Goal: Task Accomplishment & Management: Manage account settings

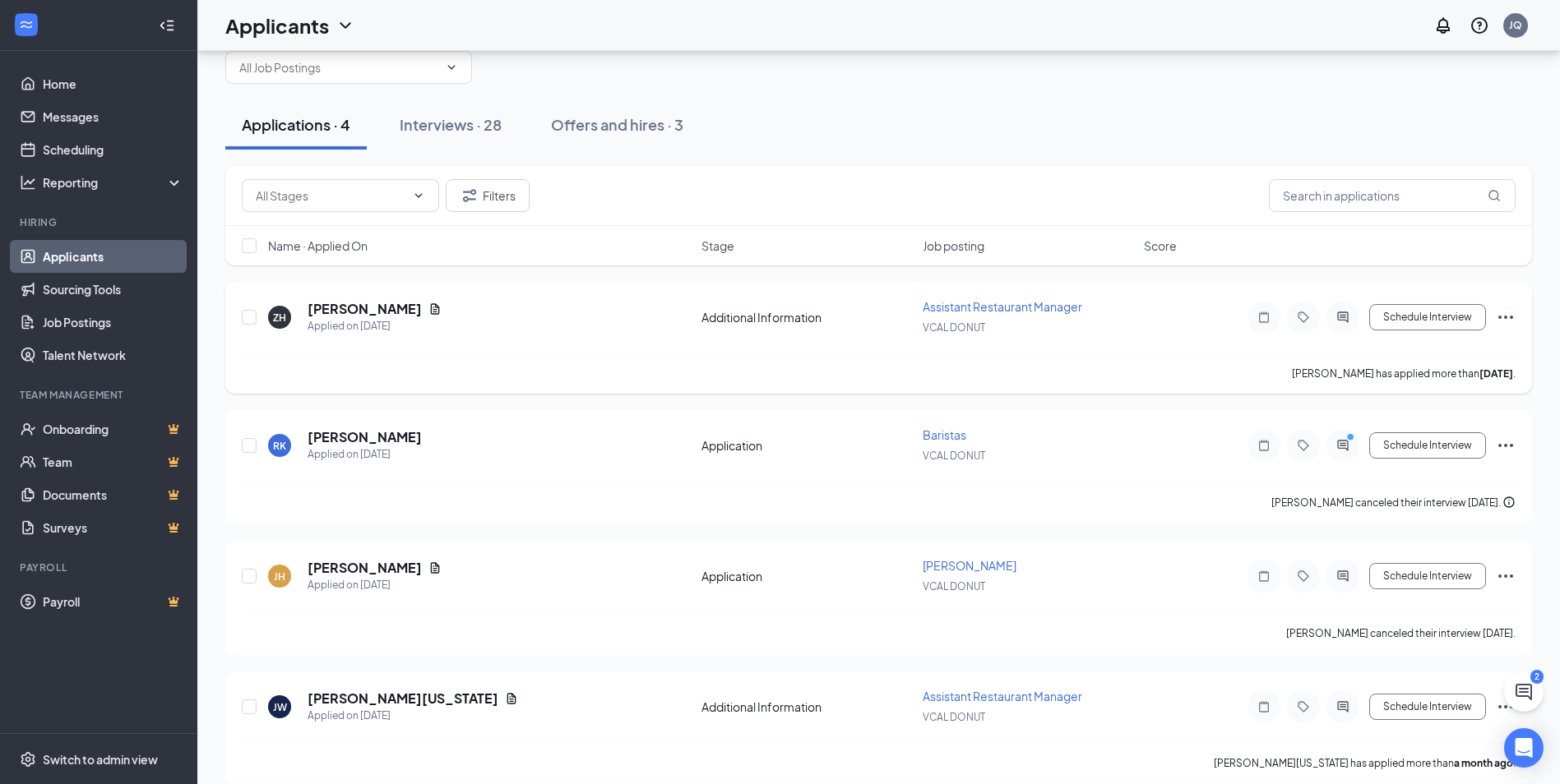
scroll to position [56, 0]
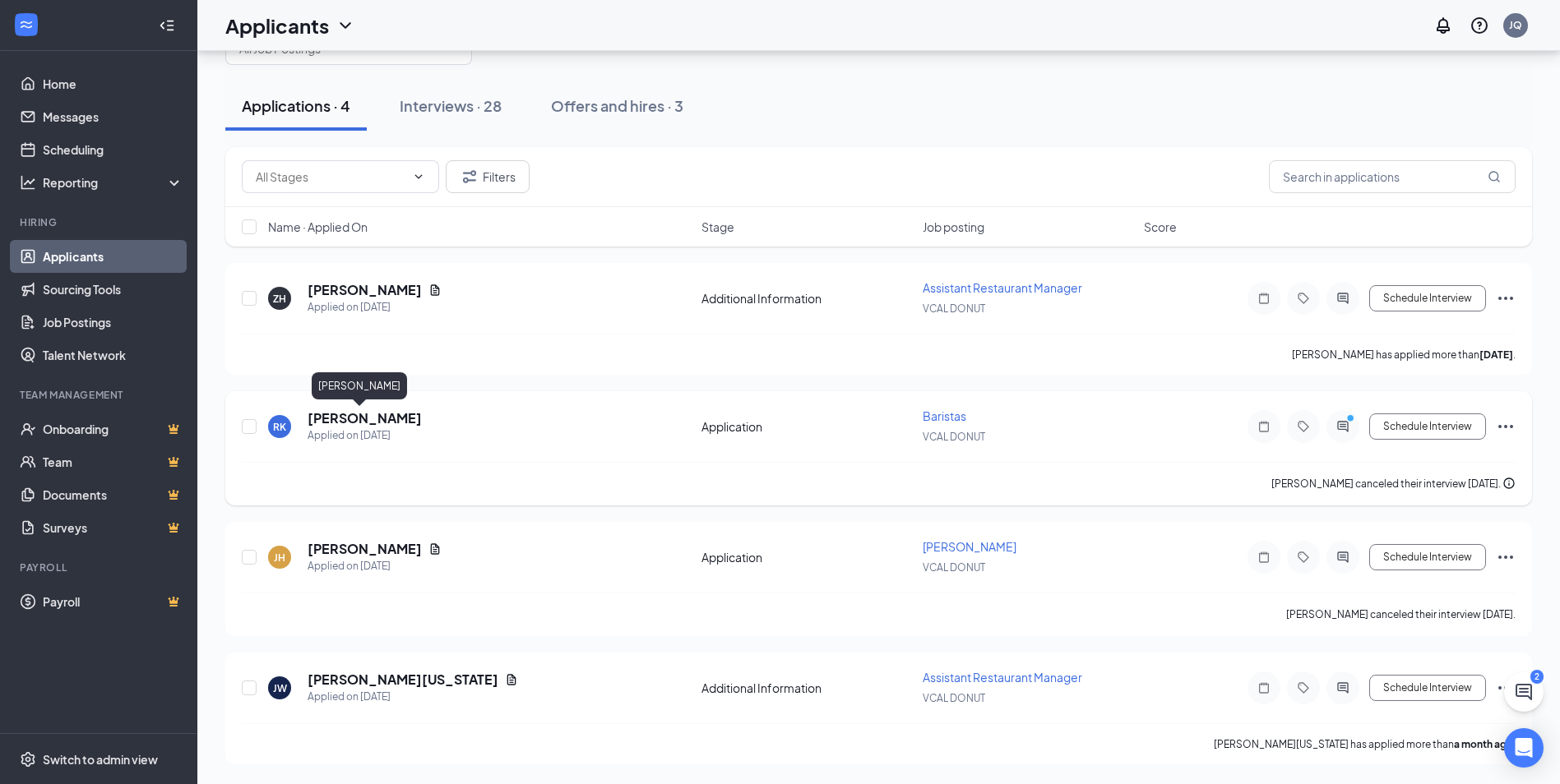
click at [371, 424] on h5 "[PERSON_NAME]" at bounding box center [364, 418] width 114 height 18
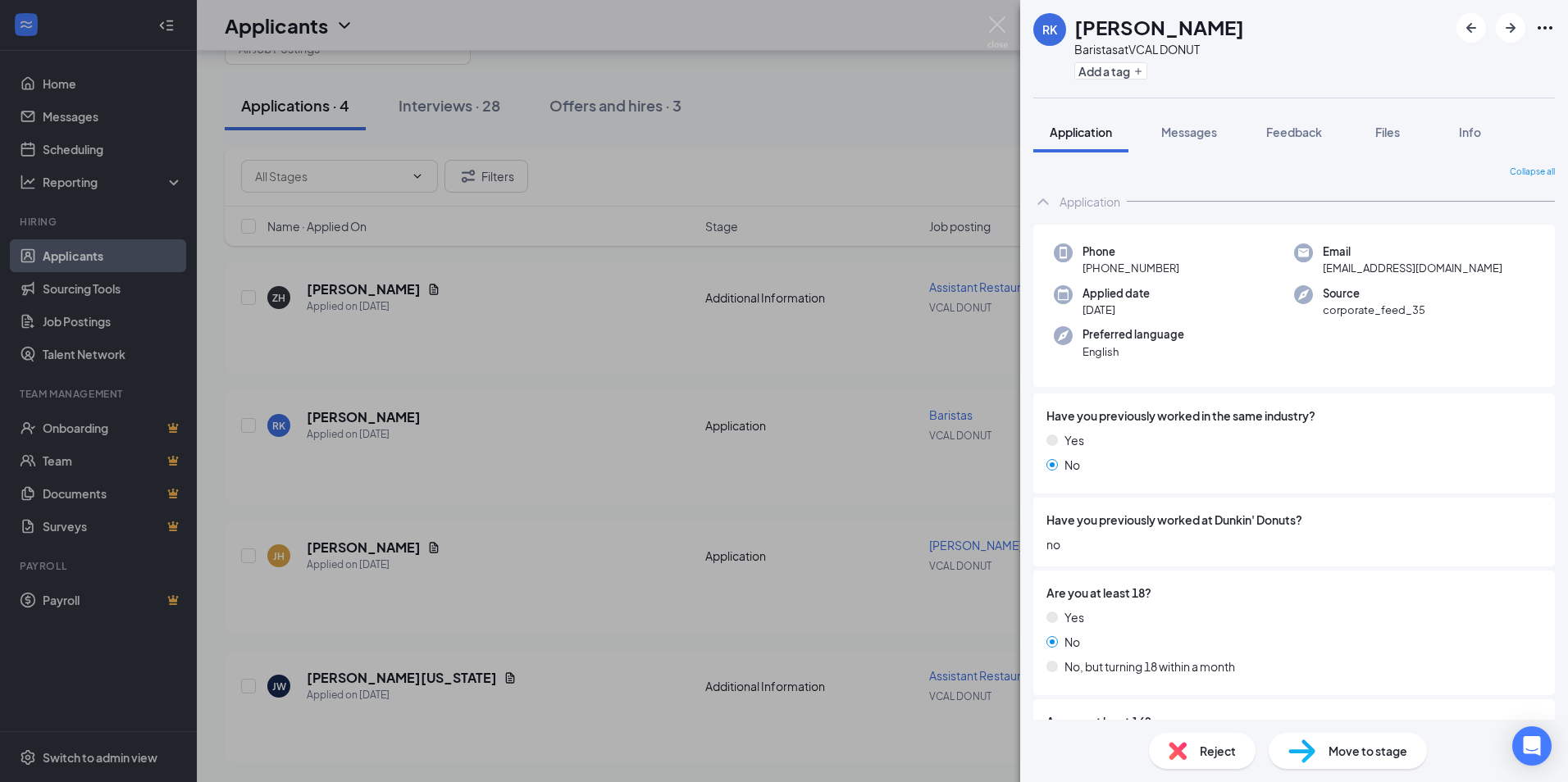
click at [565, 332] on div "RK [PERSON_NAME] Baristas at VCAL DONUT Add a tag Application Messages Feedback…" at bounding box center [784, 391] width 1568 height 782
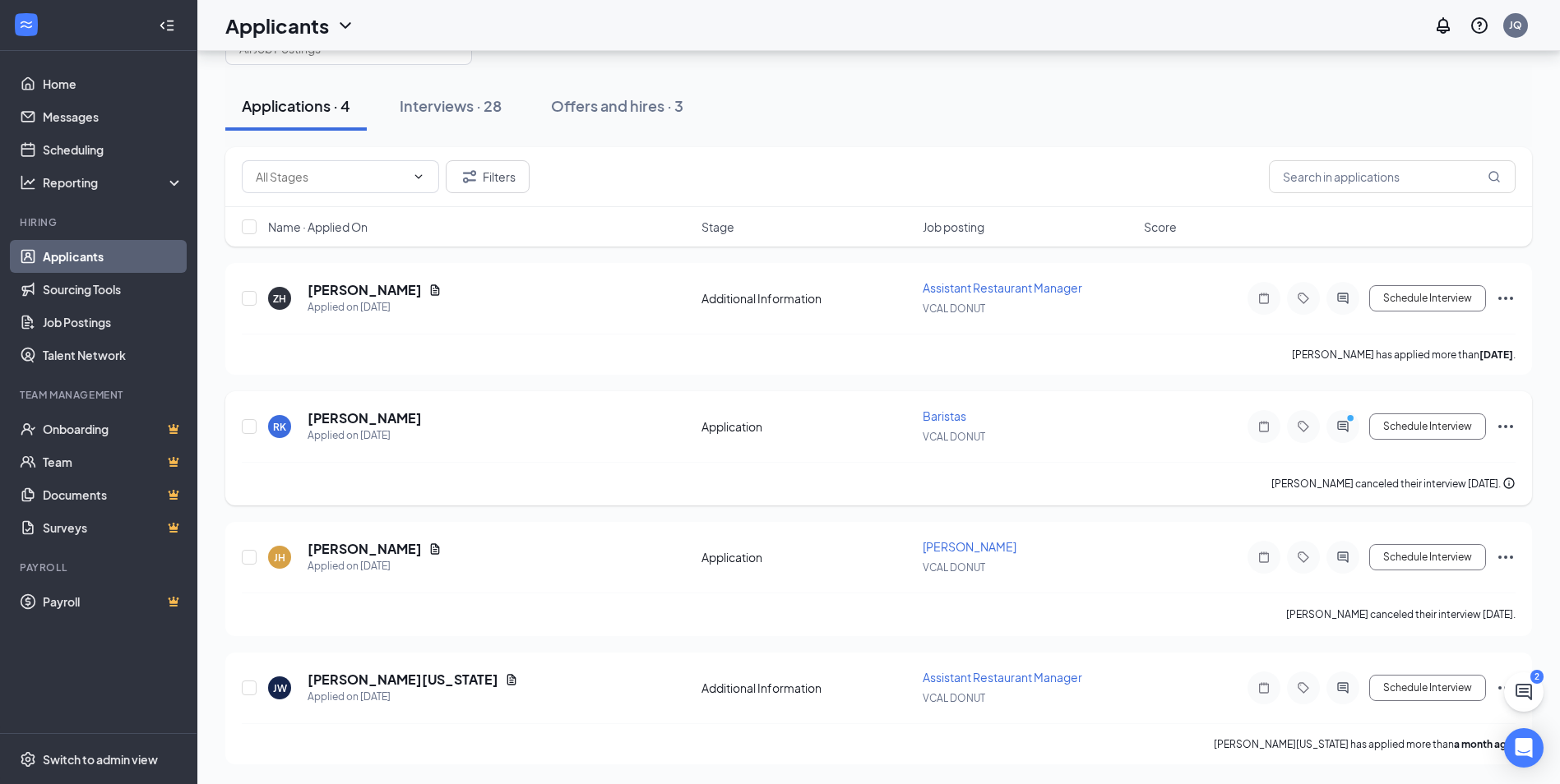
click at [1513, 424] on icon "Ellipses" at bounding box center [1505, 426] width 20 height 20
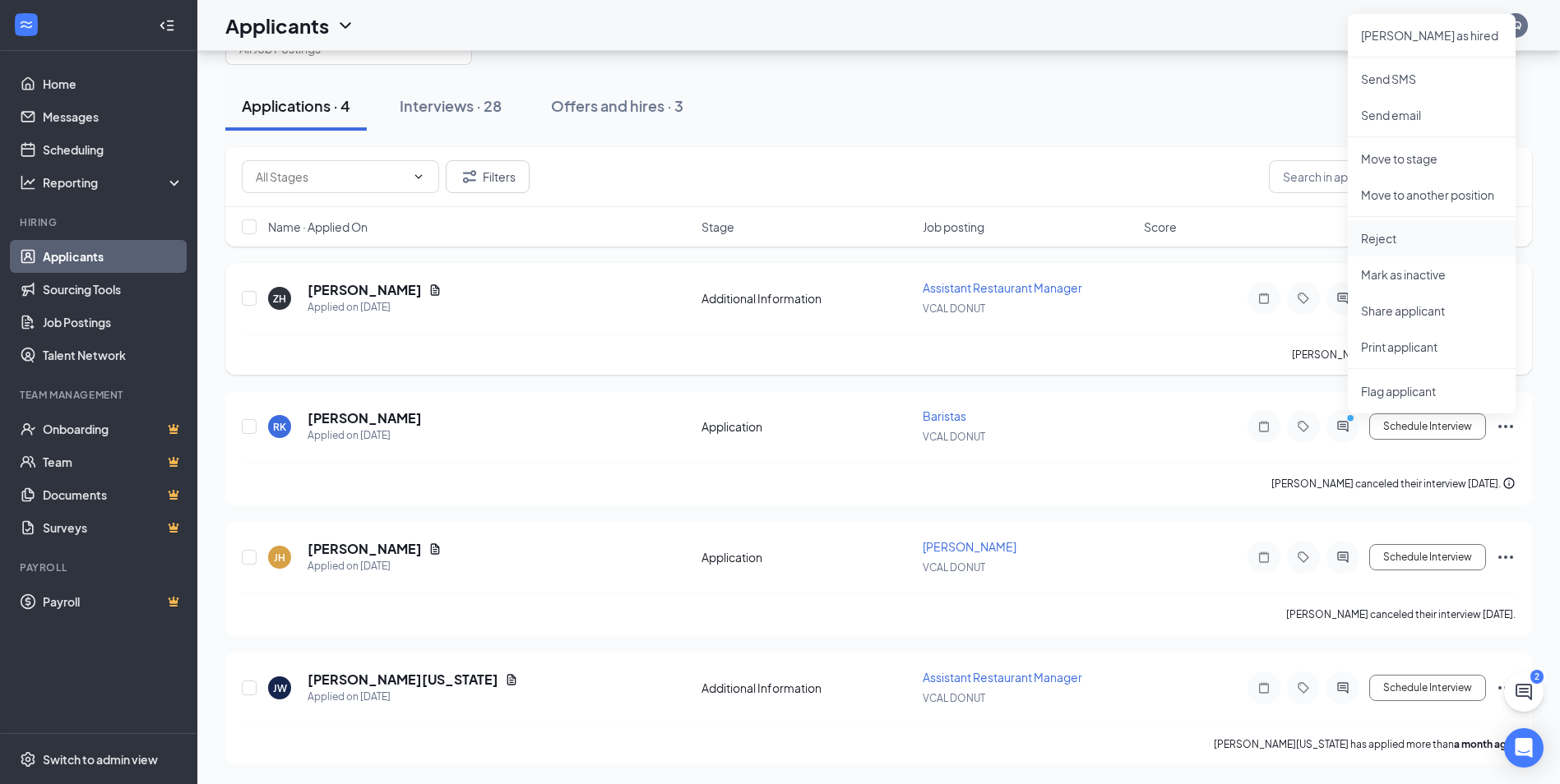
click at [1424, 234] on p "Reject" at bounding box center [1432, 238] width 141 height 16
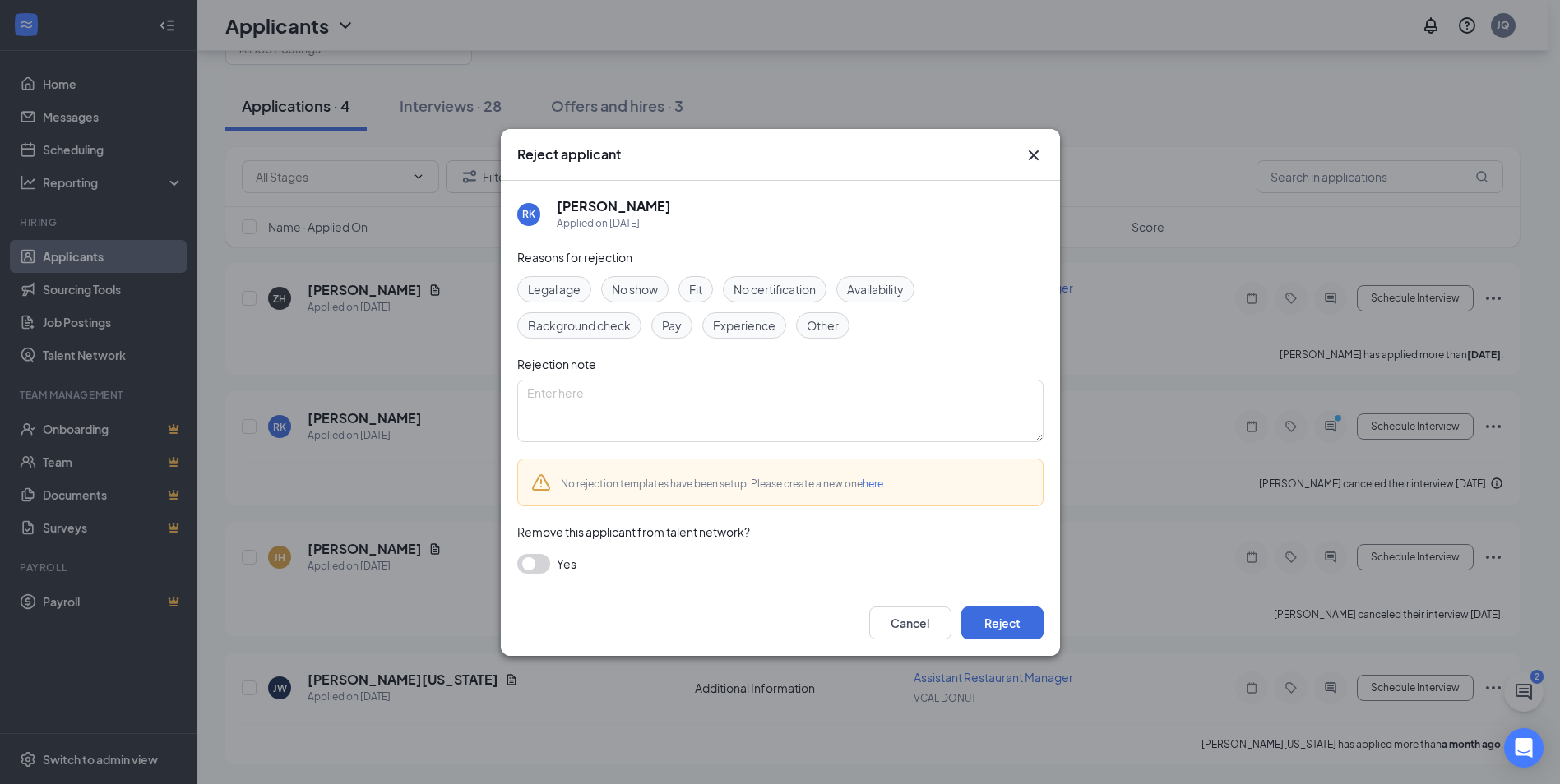
click at [518, 564] on button "button" at bounding box center [533, 564] width 33 height 20
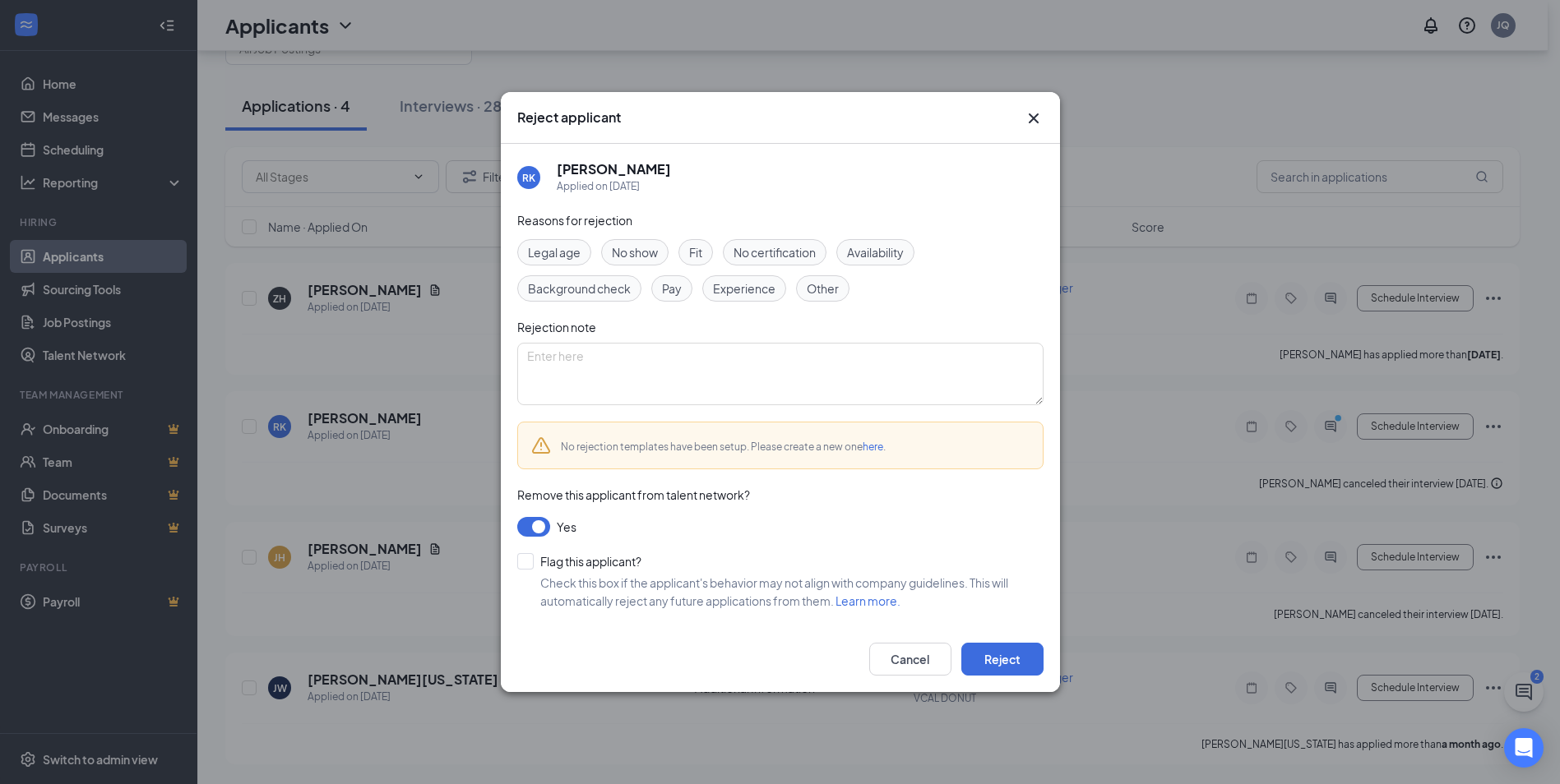
click at [537, 522] on button "button" at bounding box center [533, 526] width 33 height 20
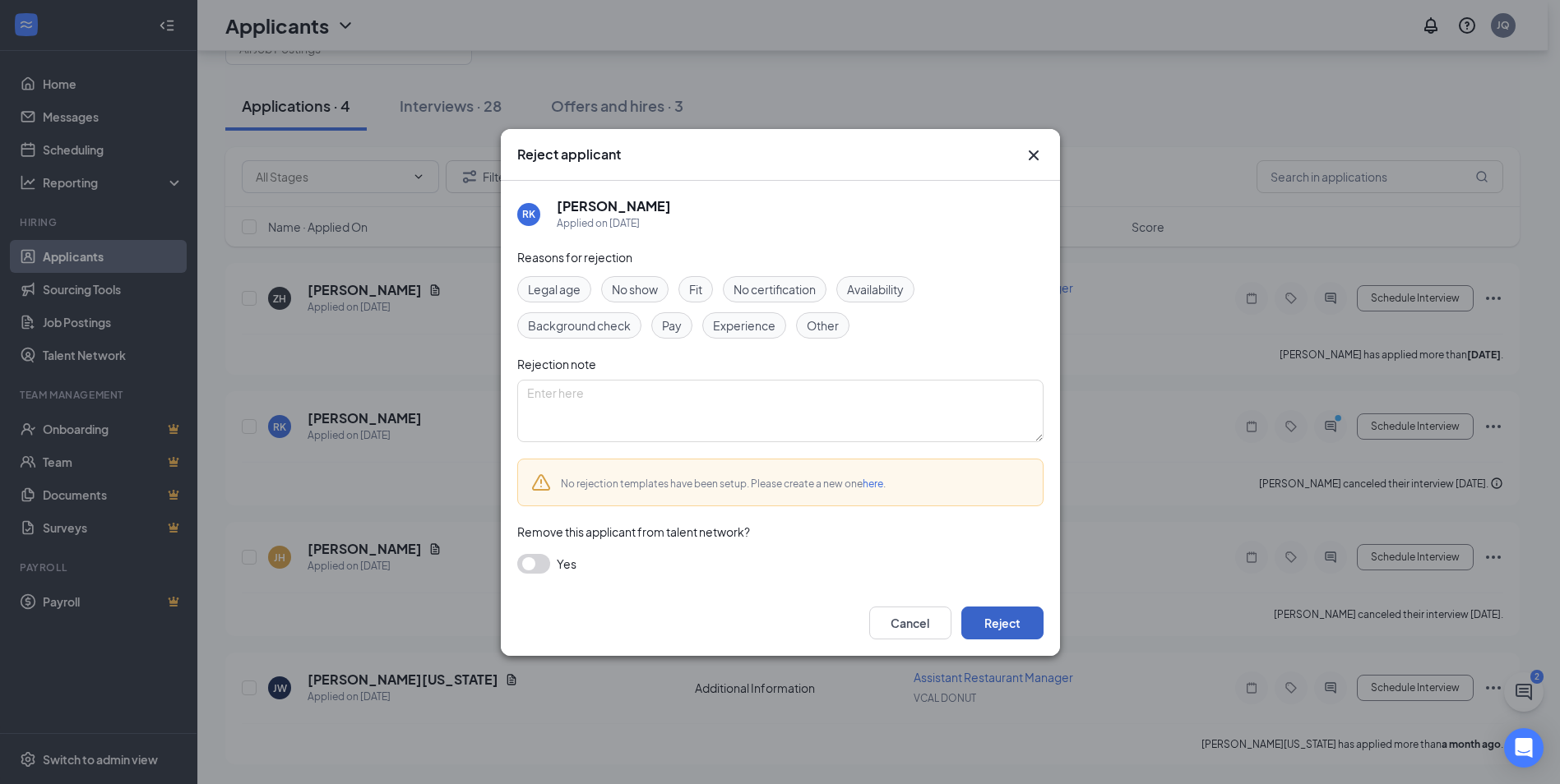
click at [1009, 628] on button "Reject" at bounding box center [1002, 623] width 82 height 33
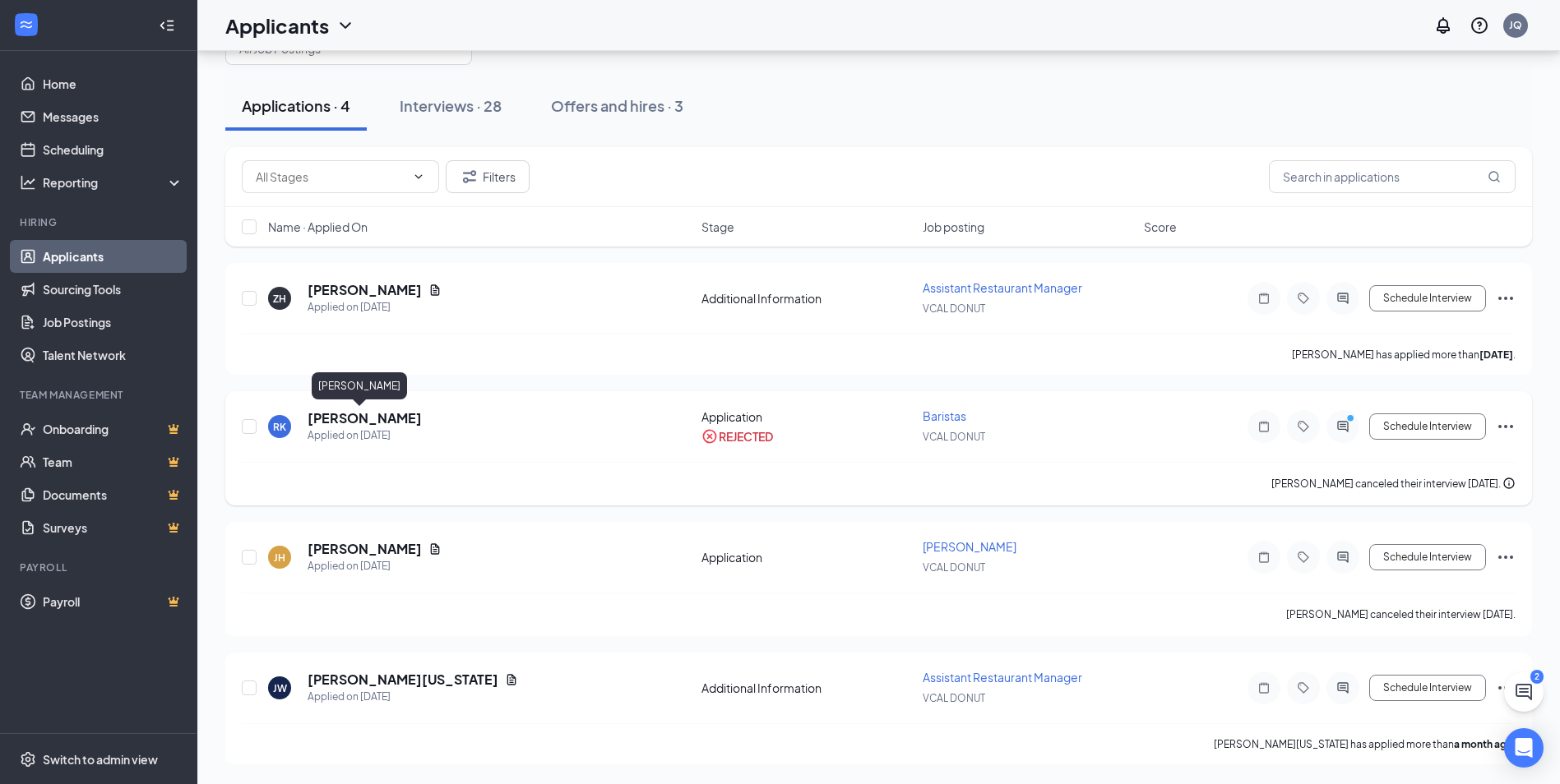
click at [369, 421] on h5 "[PERSON_NAME]" at bounding box center [364, 418] width 114 height 18
click at [369, 421] on div "RK [PERSON_NAME] Baristas at VCAL DONUT Add a tag Application Messages Feedback…" at bounding box center [780, 392] width 1560 height 784
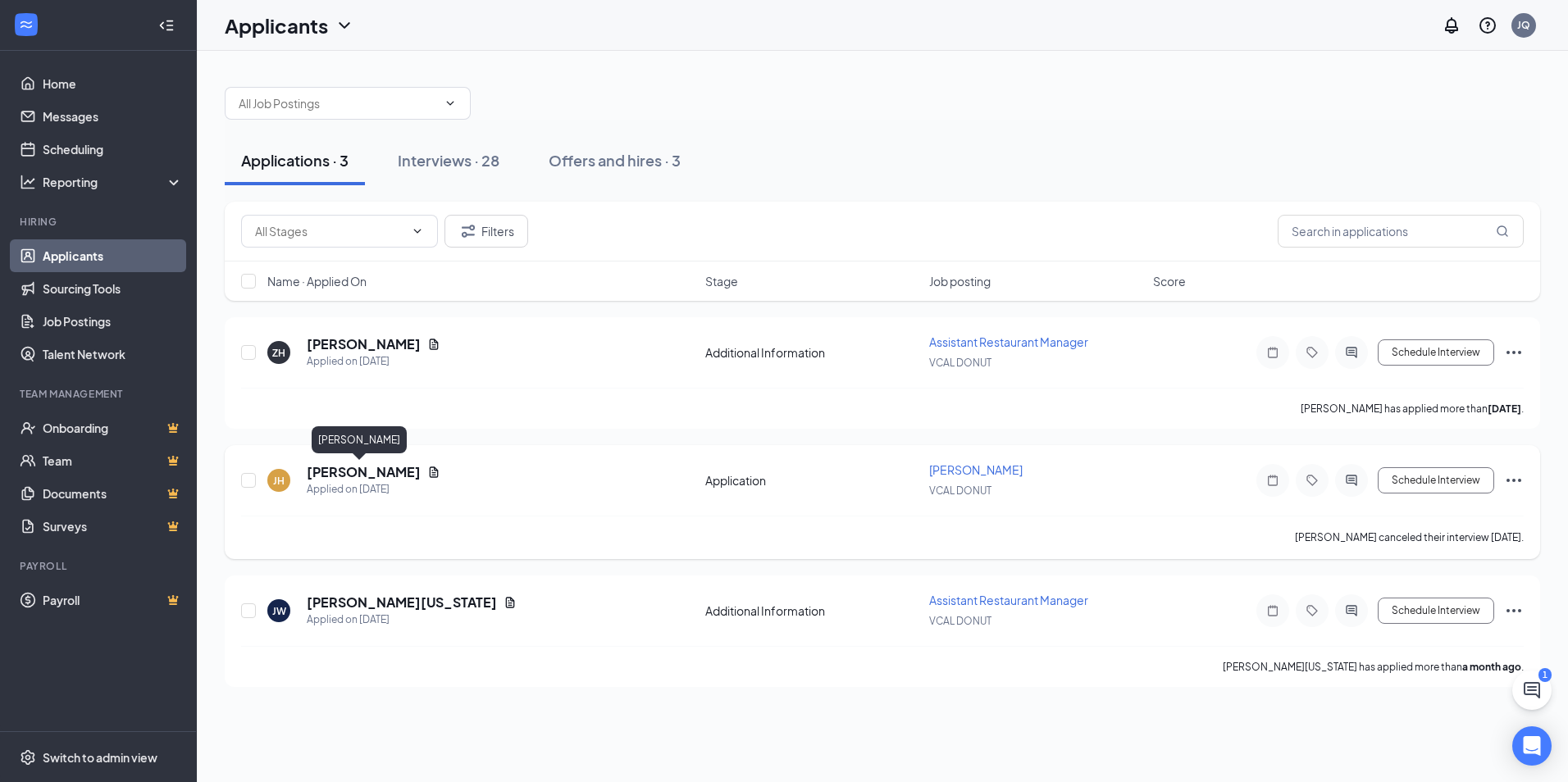
click at [355, 472] on h5 "[PERSON_NAME]" at bounding box center [363, 472] width 114 height 18
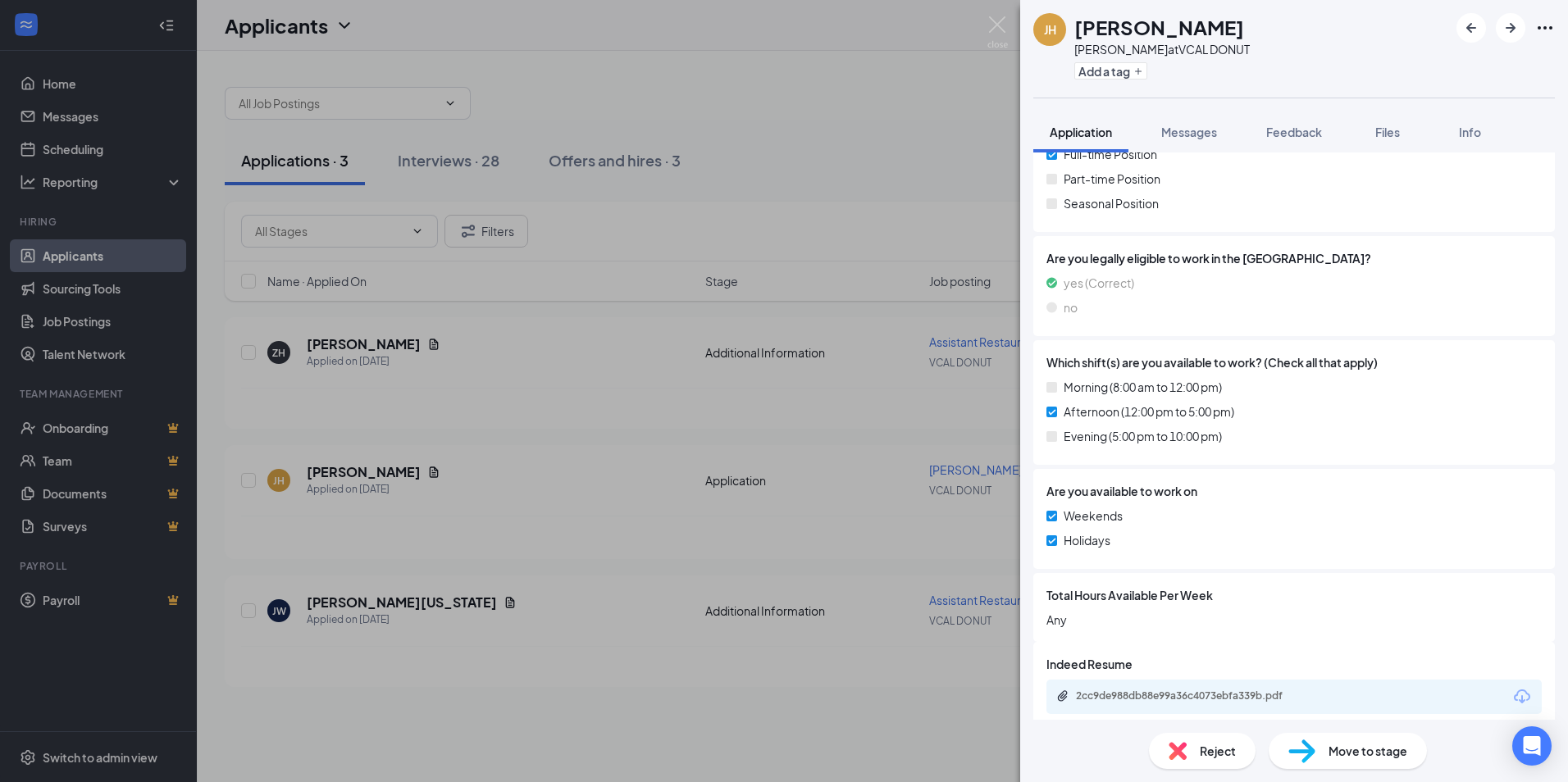
scroll to position [451, 0]
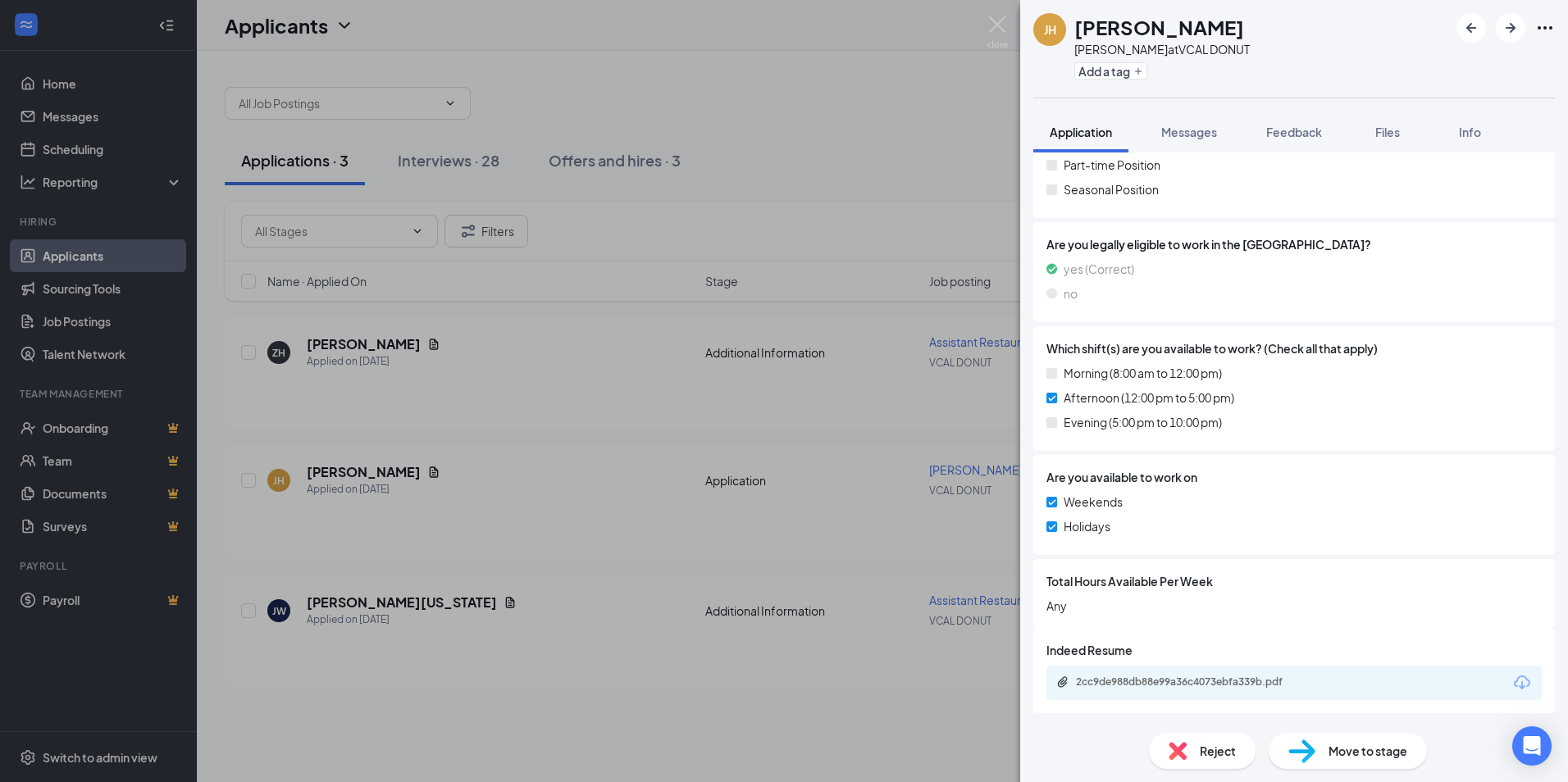
click at [499, 517] on div "[PERSON_NAME] [PERSON_NAME] at VCAL DONUT Add a tag Application Messages Feedba…" at bounding box center [784, 391] width 1568 height 782
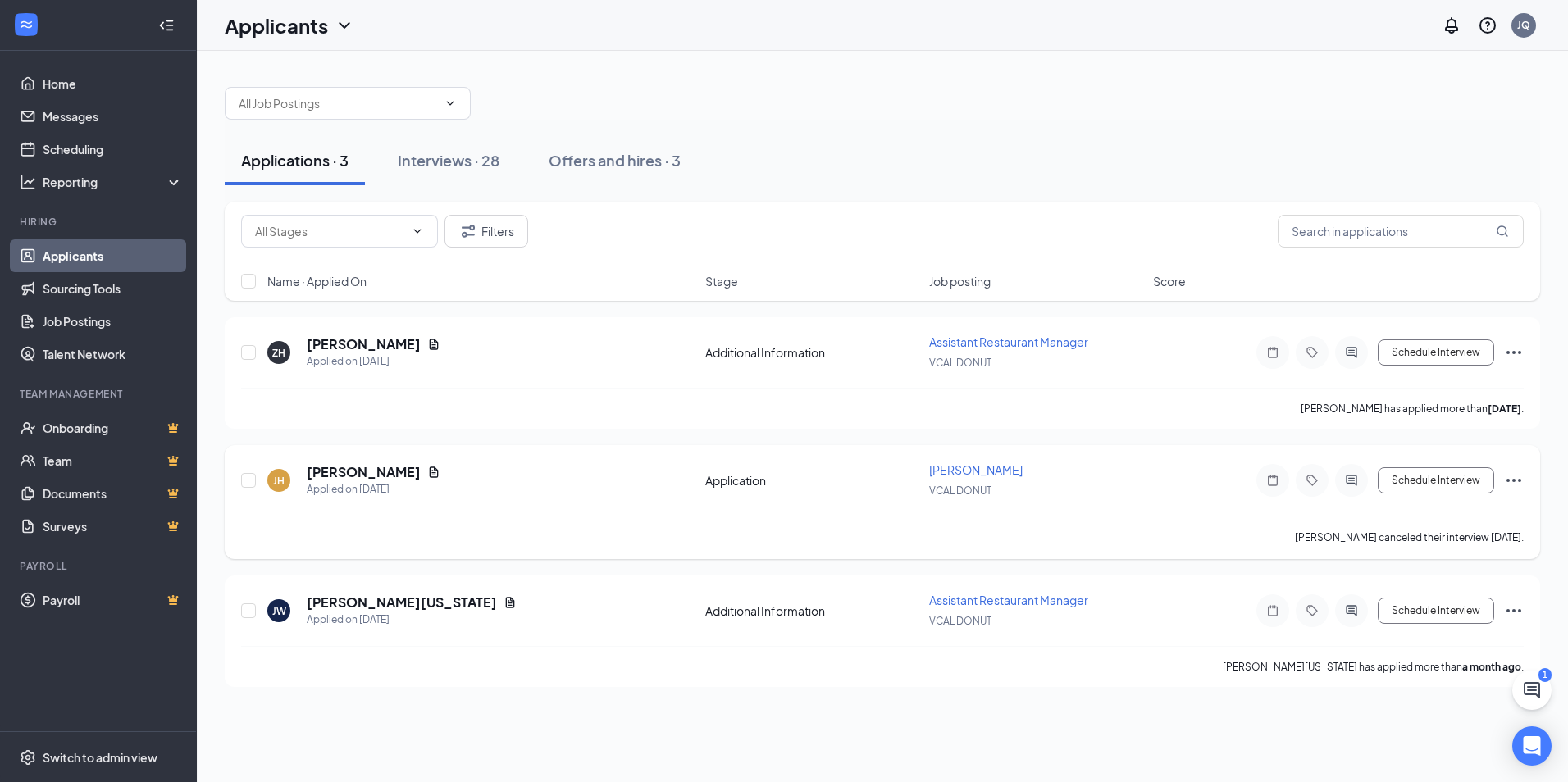
click at [1352, 488] on div at bounding box center [1351, 480] width 33 height 33
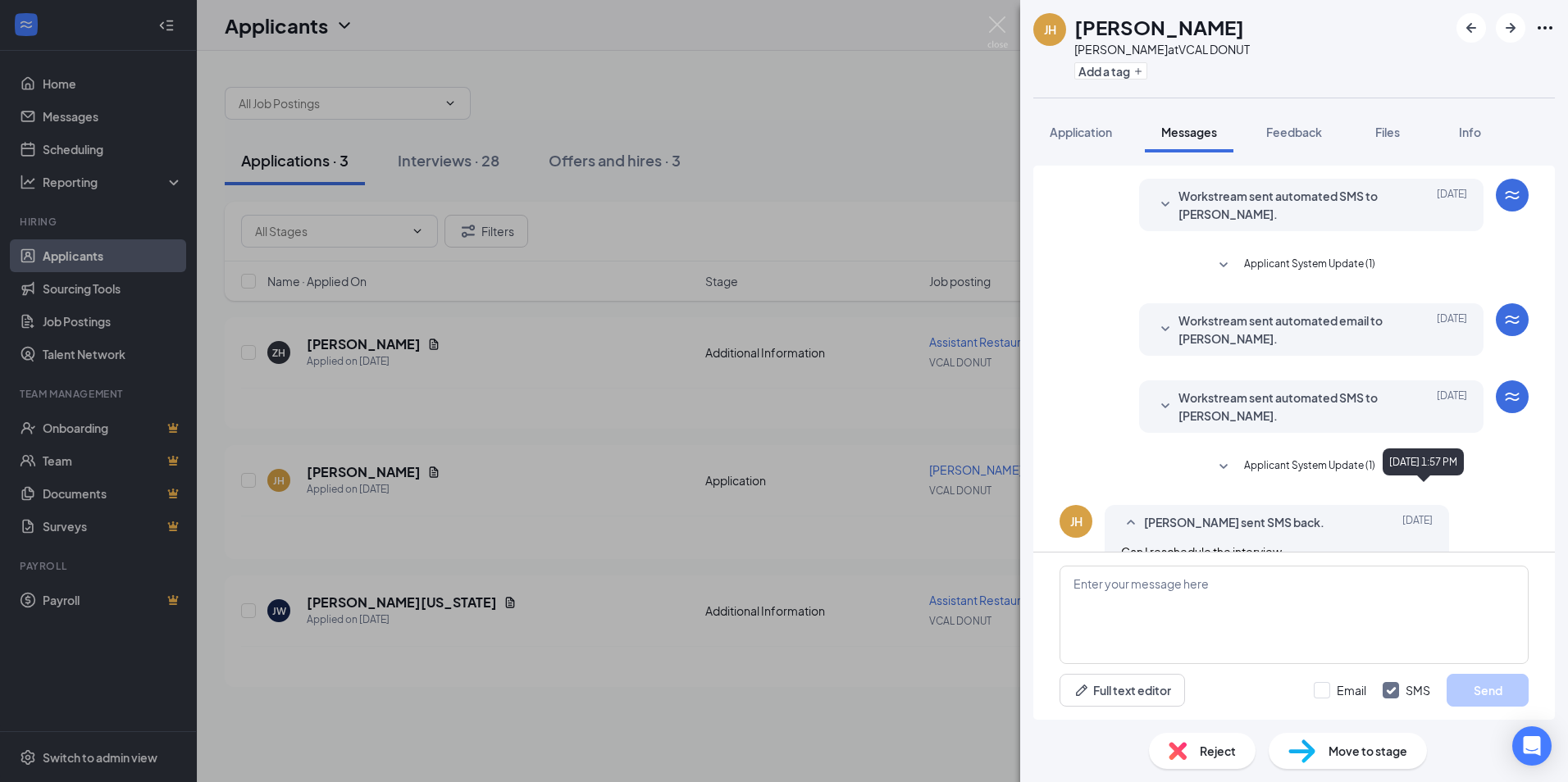
scroll to position [399, 0]
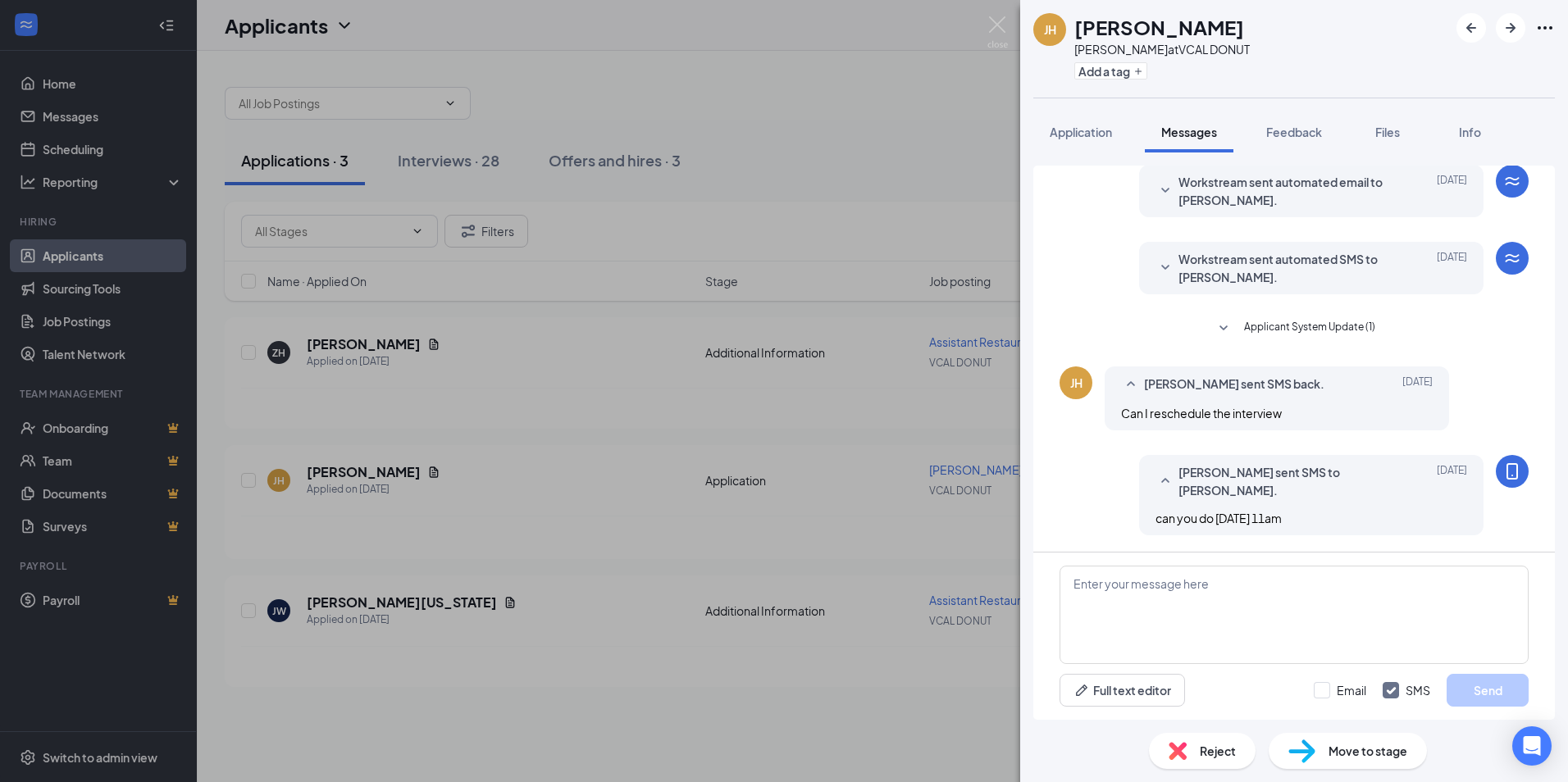
click at [840, 532] on div "JH [PERSON_NAME] at VCAL DONUT Add a tag Application Messages Feedback Files In…" at bounding box center [784, 391] width 1568 height 782
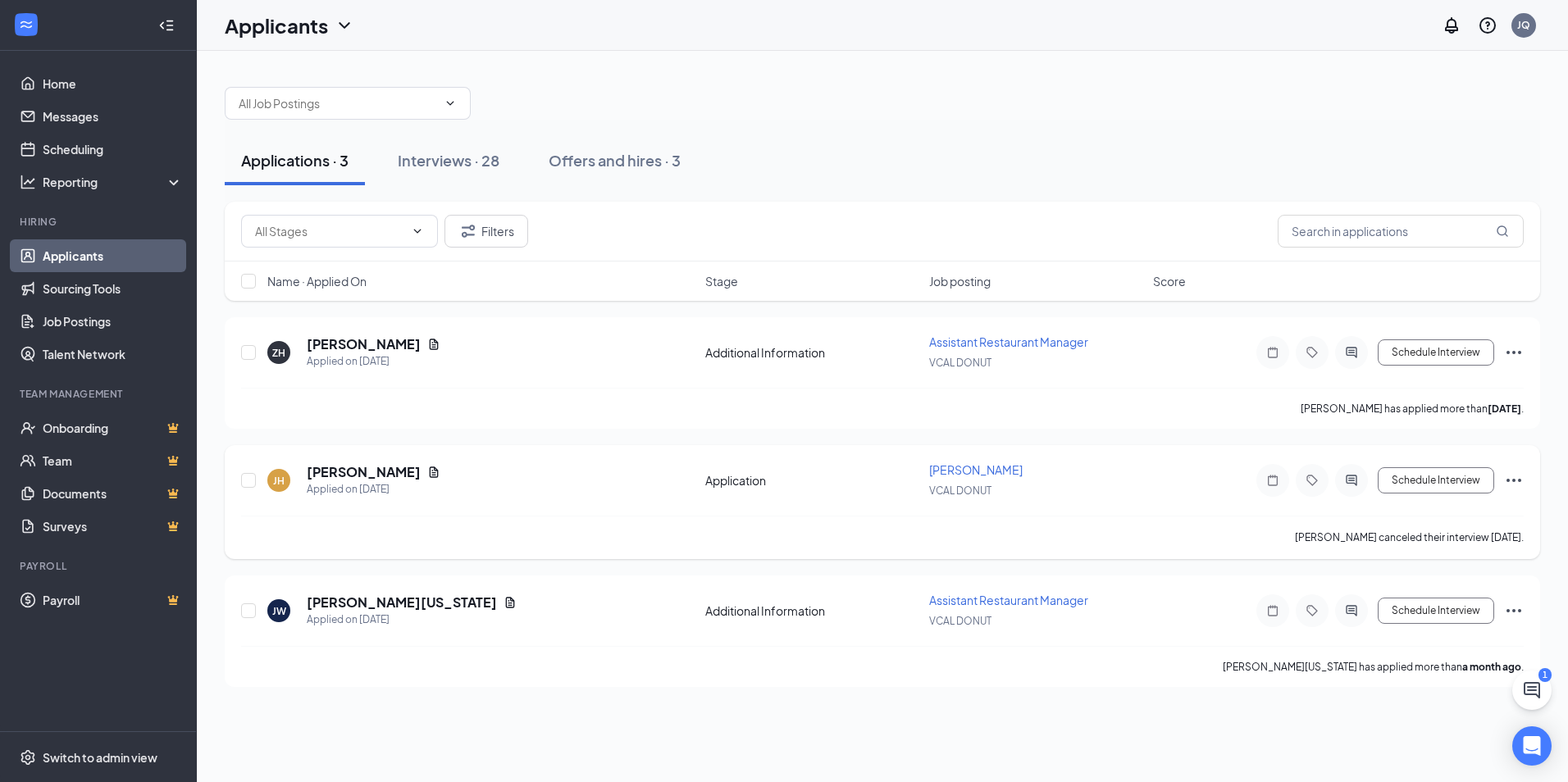
click at [1514, 475] on icon "Ellipses" at bounding box center [1514, 480] width 20 height 20
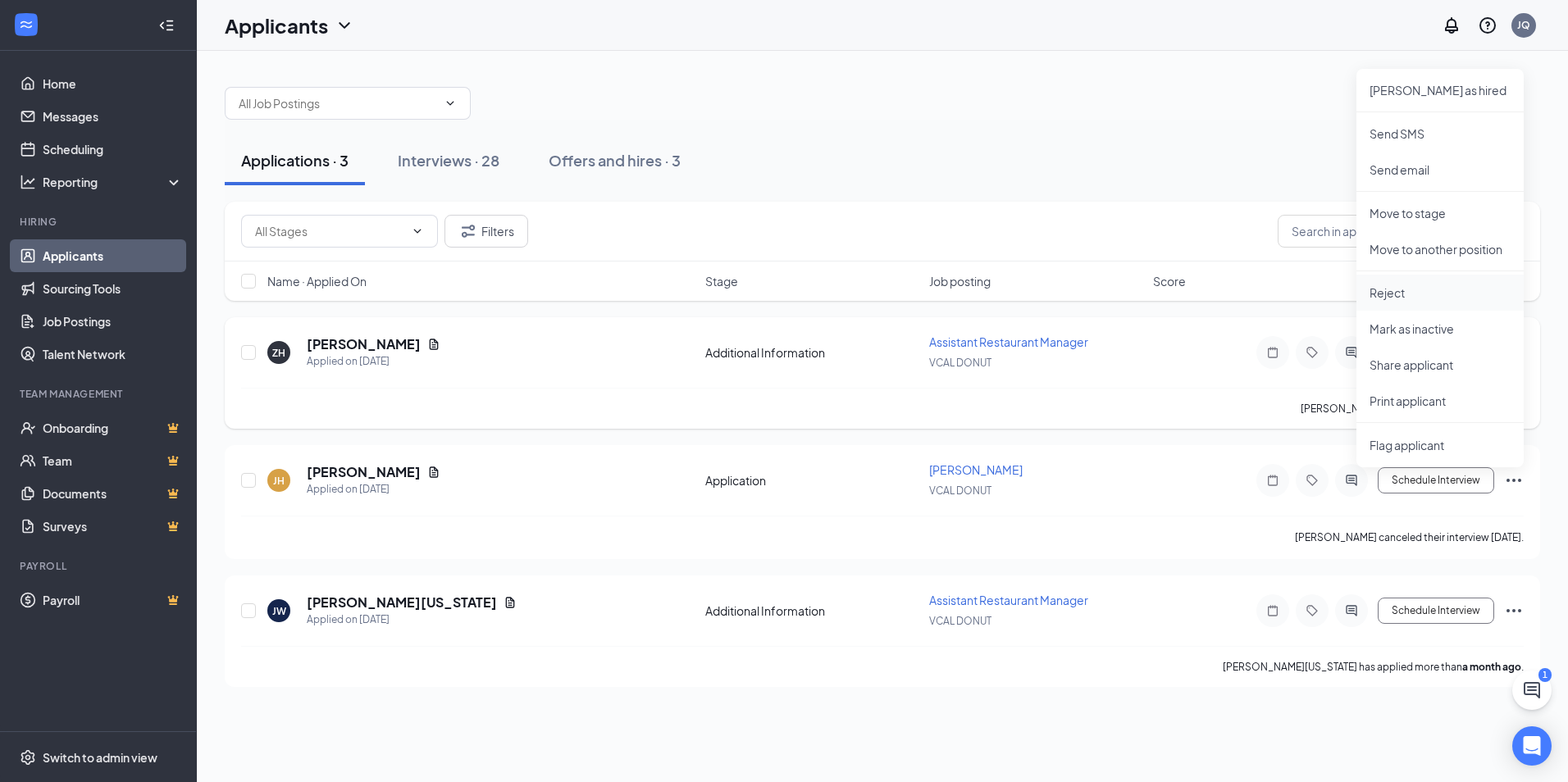
click at [1409, 288] on p "Reject" at bounding box center [1440, 292] width 141 height 16
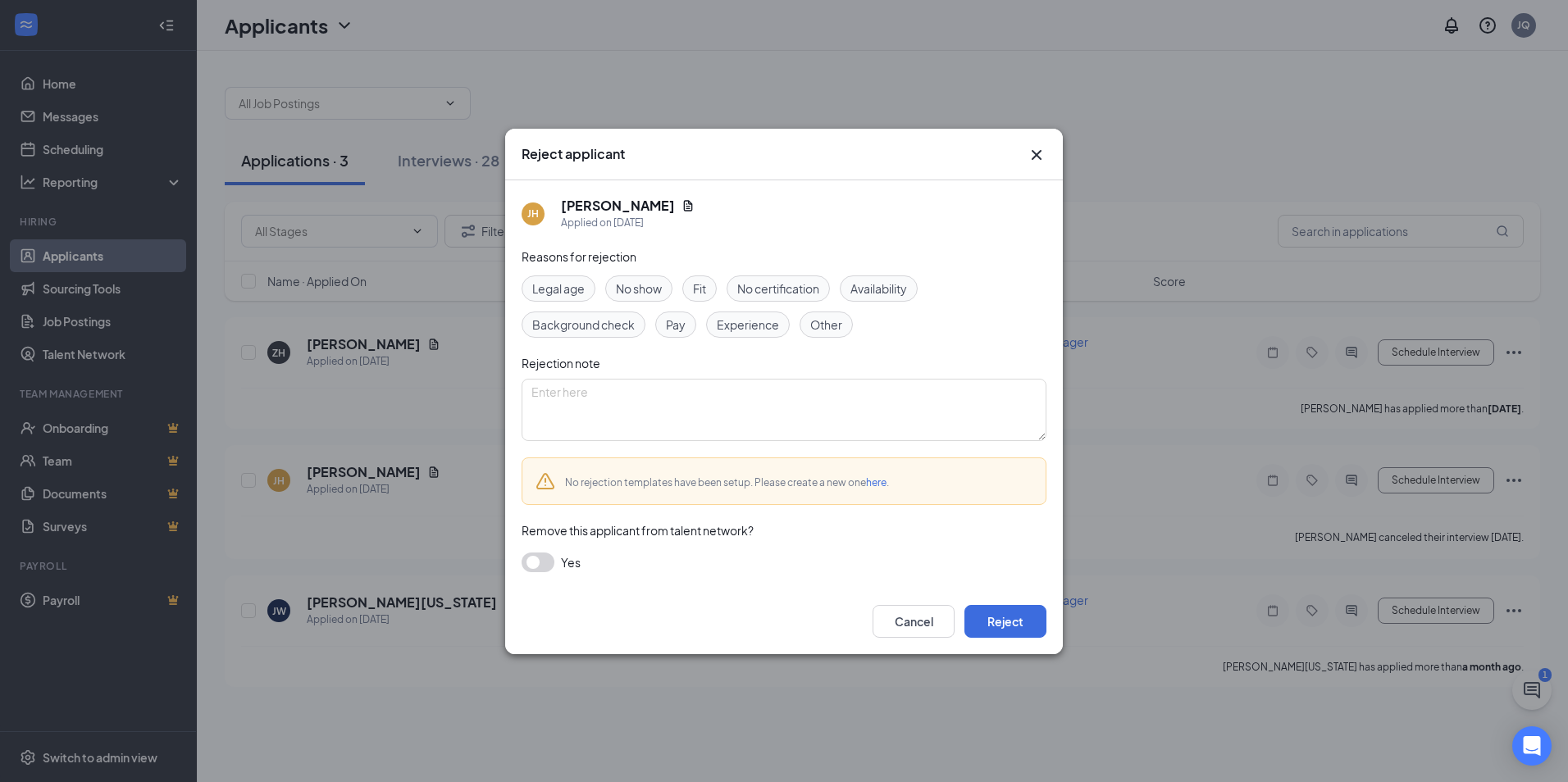
click at [628, 274] on div "Reasons for rejection Legal age No show Fit No certification Availability Backg…" at bounding box center [784, 418] width 525 height 341
click at [628, 281] on span "No show" at bounding box center [638, 288] width 46 height 18
click at [1002, 608] on button "Reject" at bounding box center [1005, 621] width 82 height 33
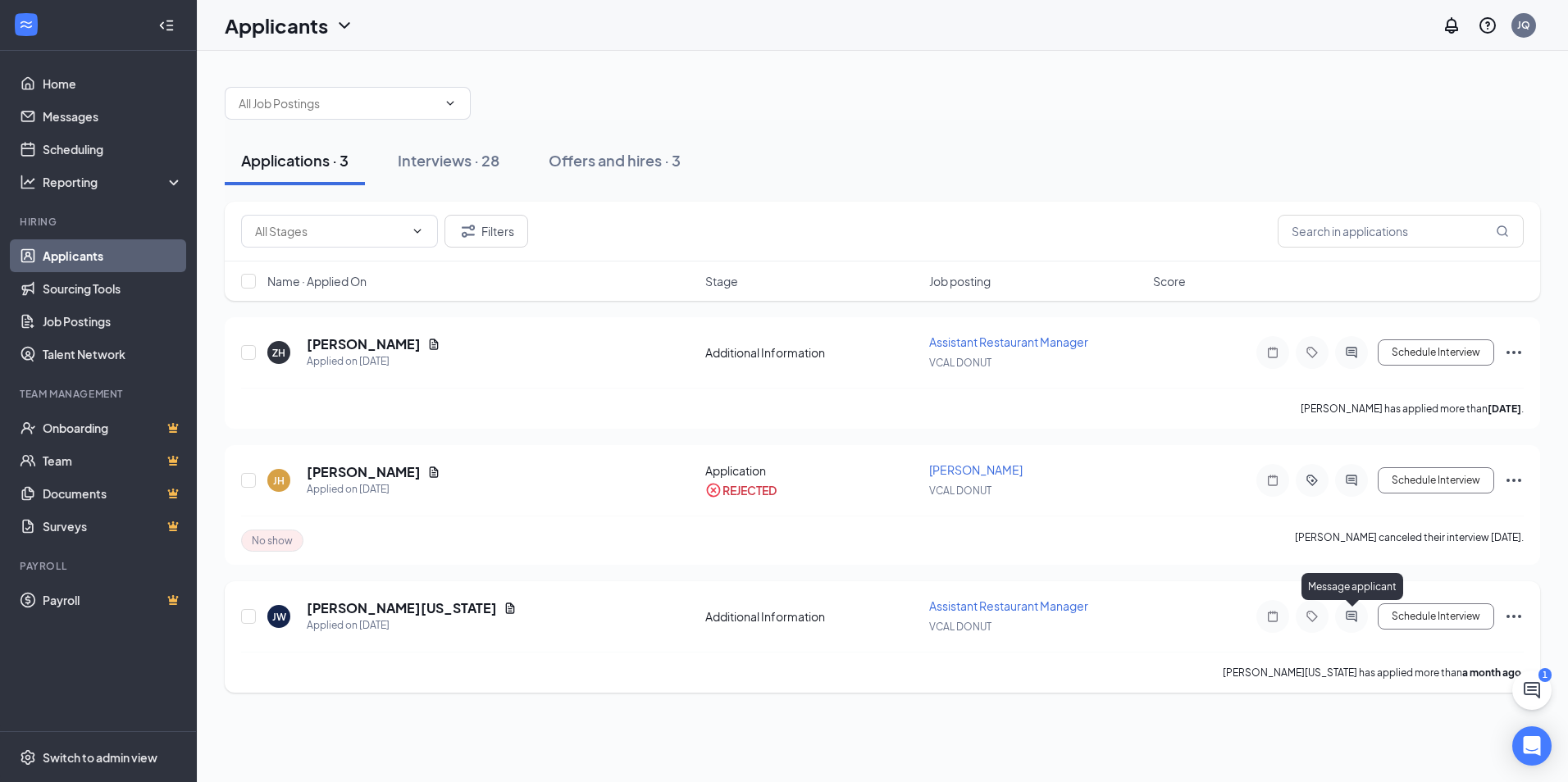
click at [1358, 620] on icon "ActiveChat" at bounding box center [1351, 617] width 20 height 13
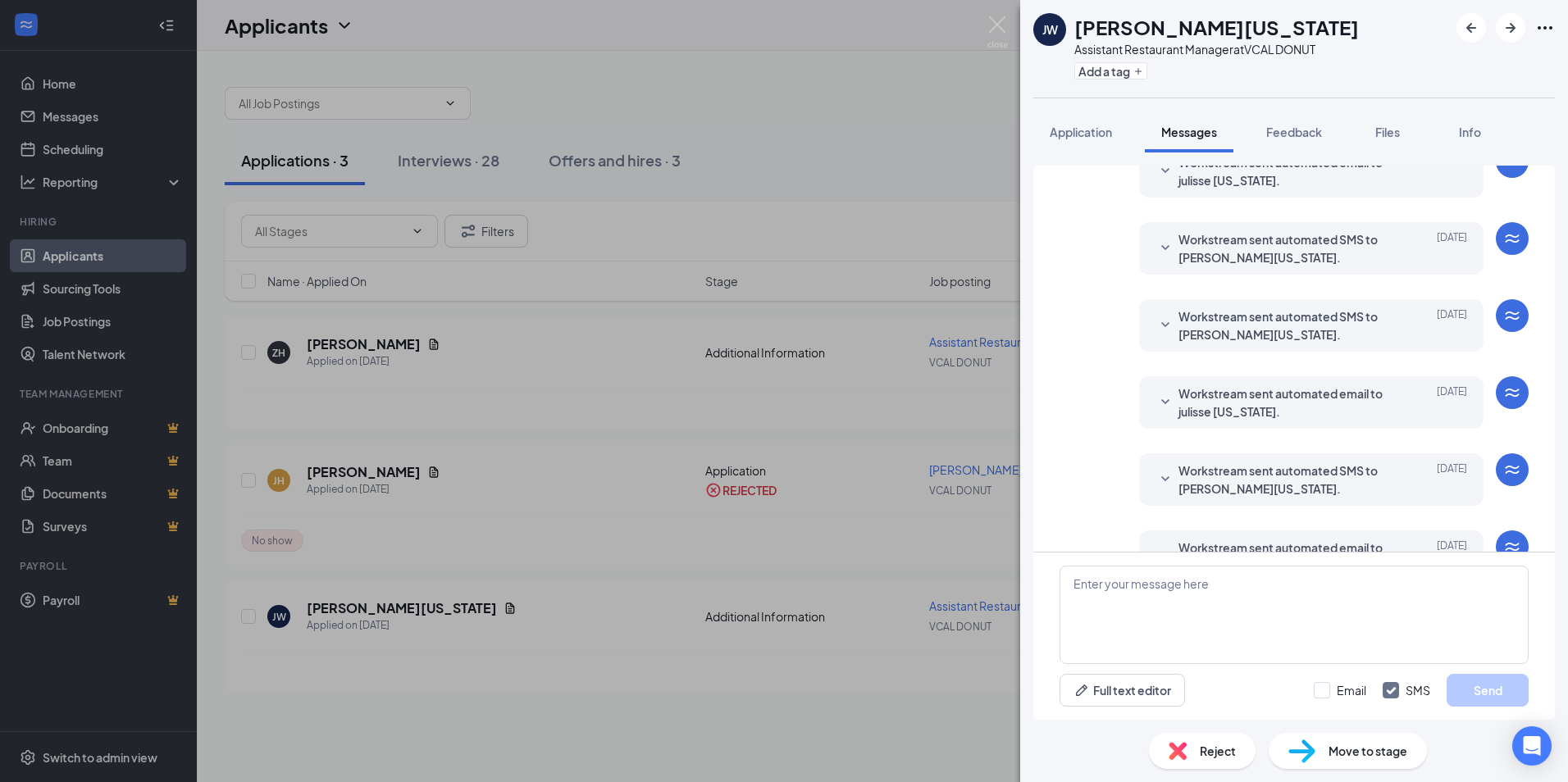
scroll to position [124, 0]
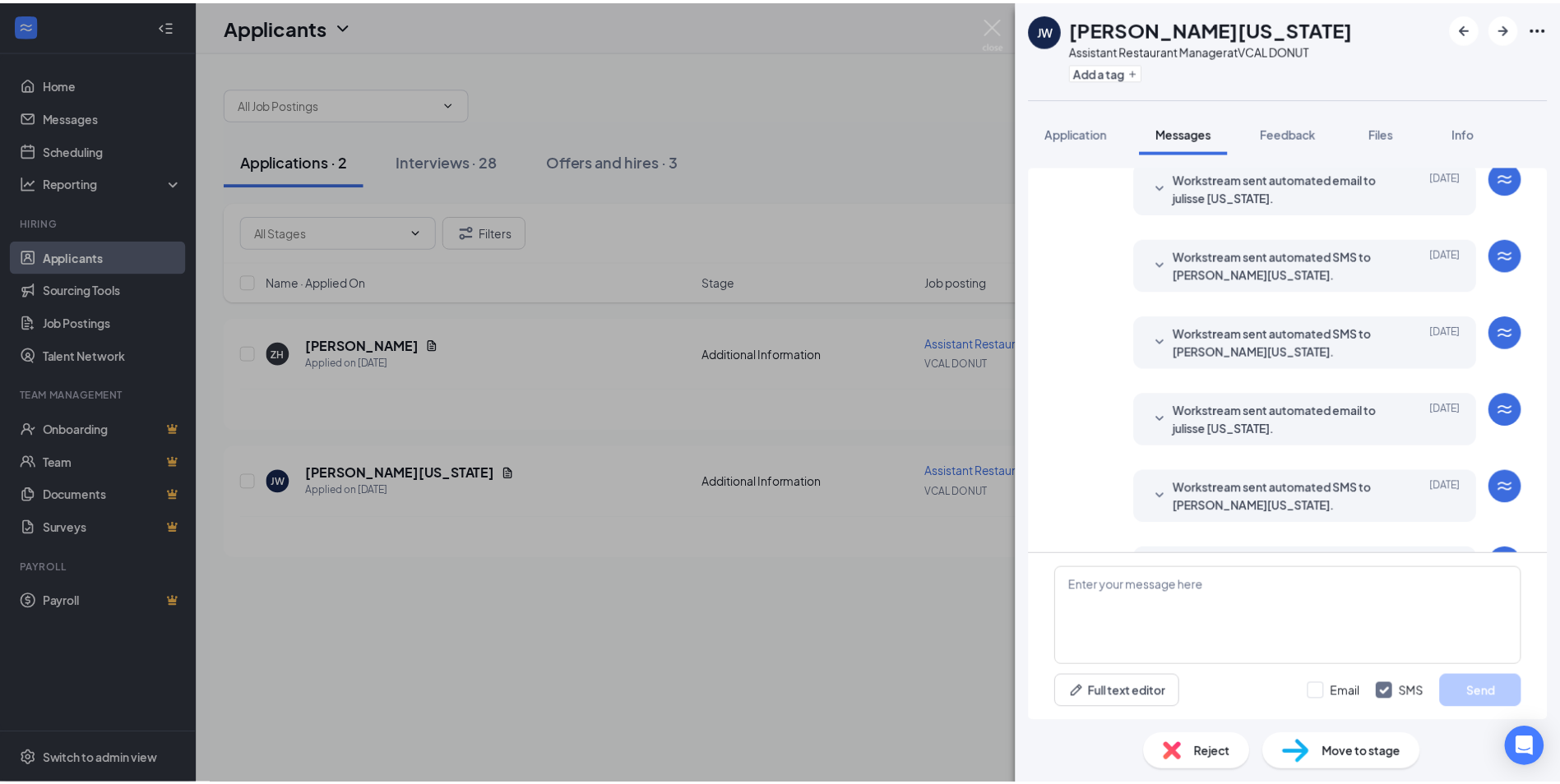
scroll to position [124, 0]
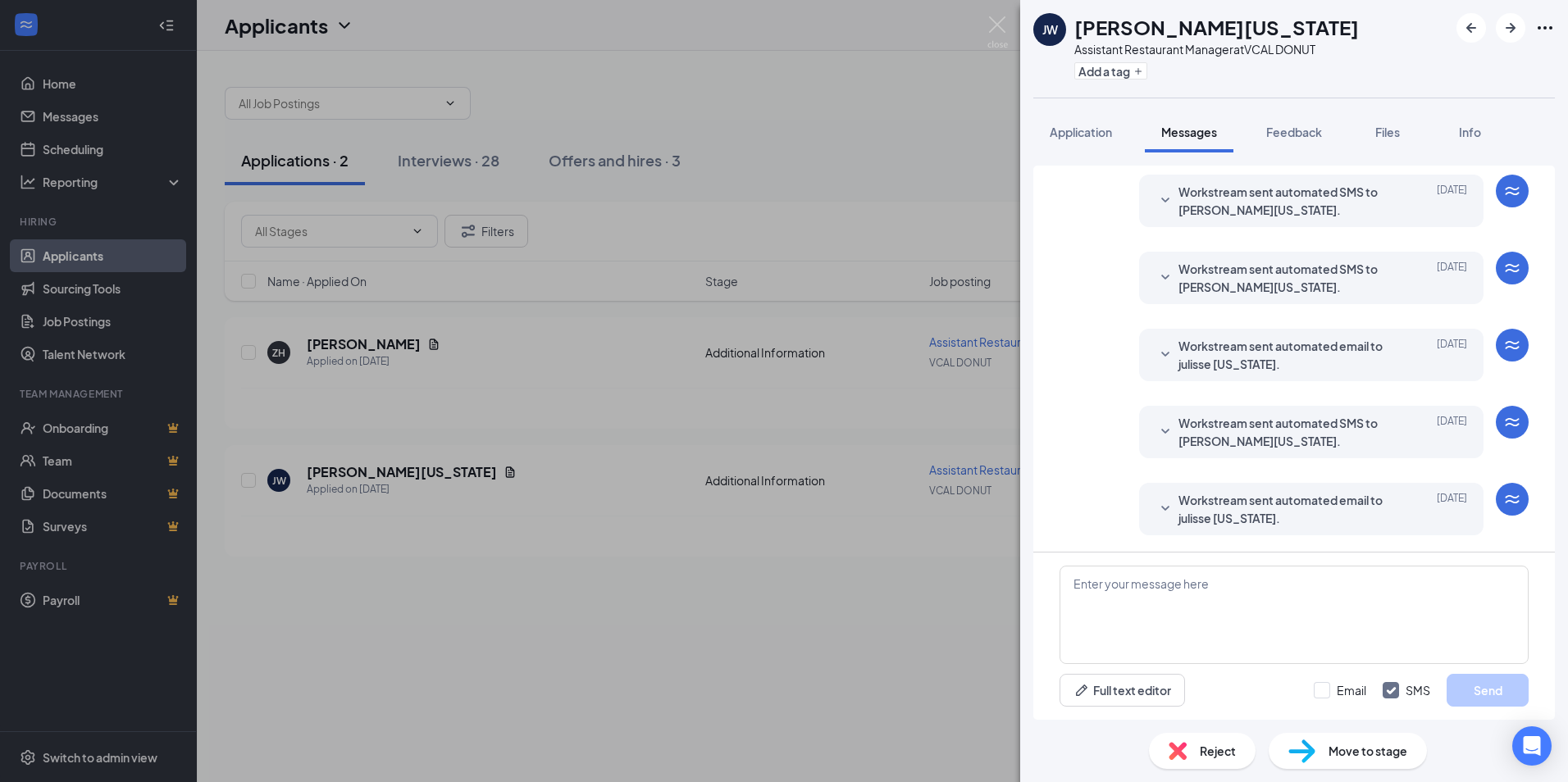
click at [891, 101] on div "[PERSON_NAME][US_STATE] Assistant Restaurant Manager at VCAL DONUT Add a tag Ap…" at bounding box center [784, 391] width 1568 height 782
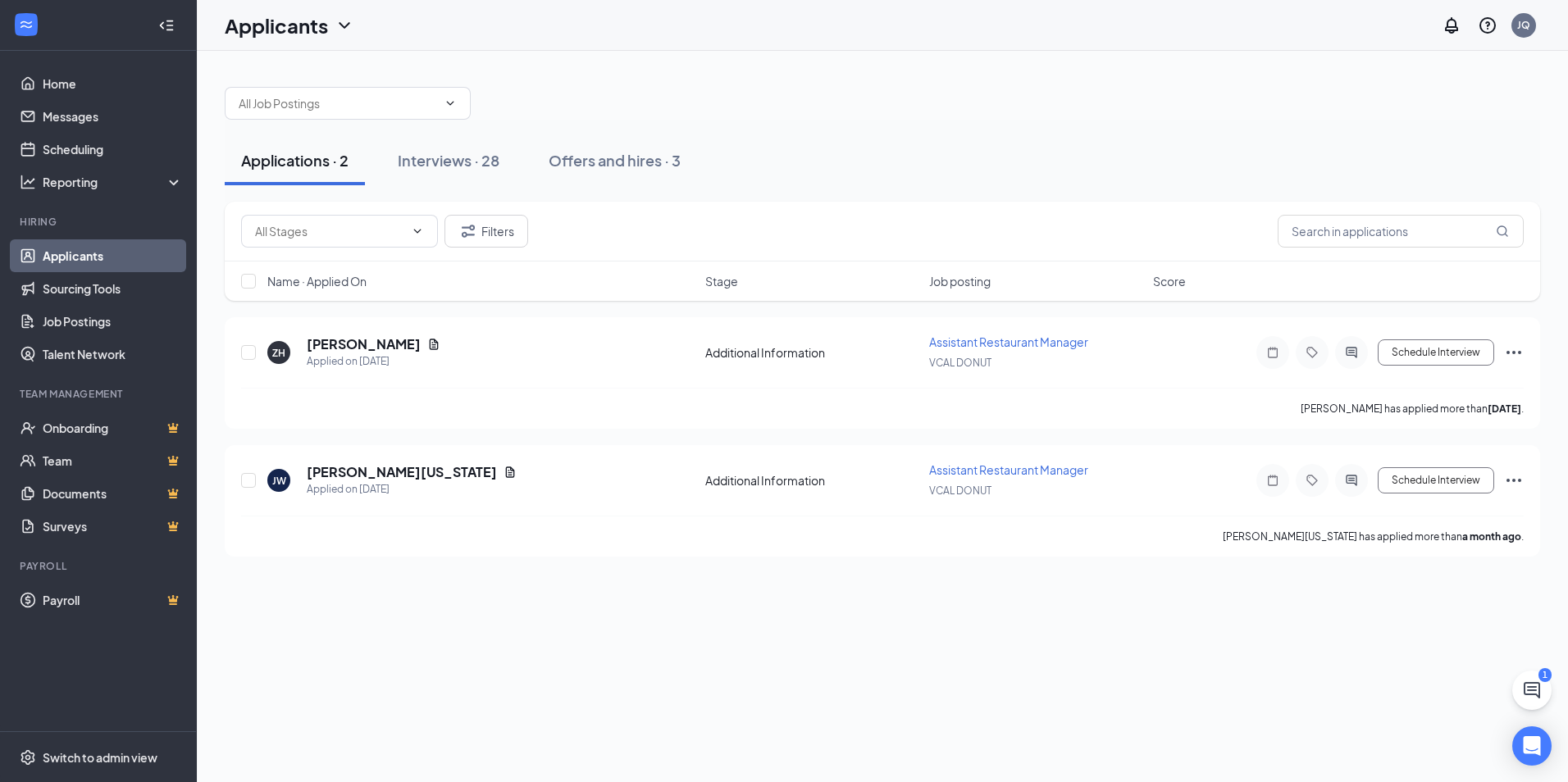
click at [269, 161] on div "Applications · 2" at bounding box center [295, 161] width 107 height 21
click at [400, 159] on div "Interviews · 28" at bounding box center [449, 161] width 101 height 21
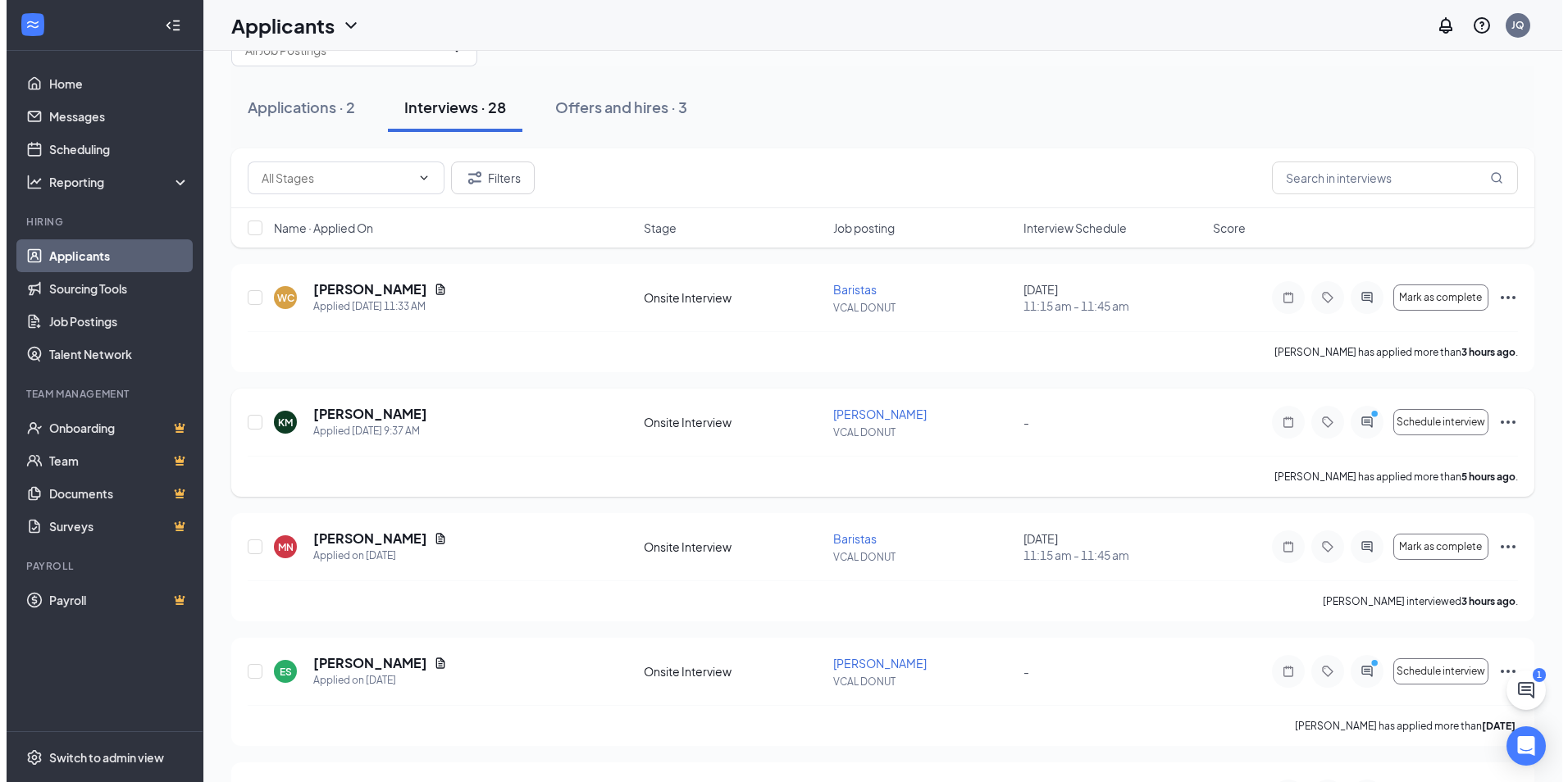
scroll to position [82, 0]
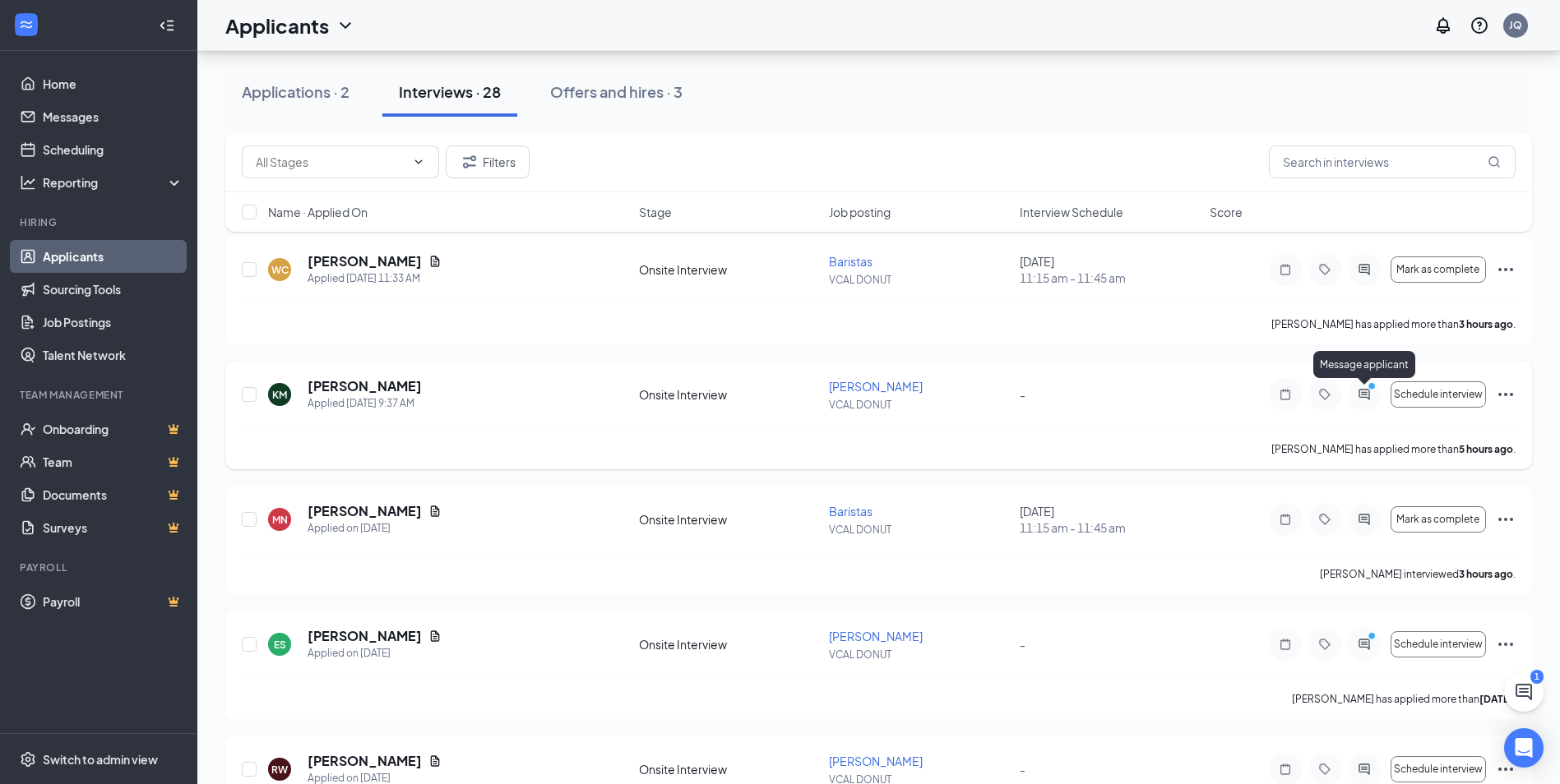
click at [1364, 400] on icon "ActiveChat" at bounding box center [1364, 394] width 20 height 13
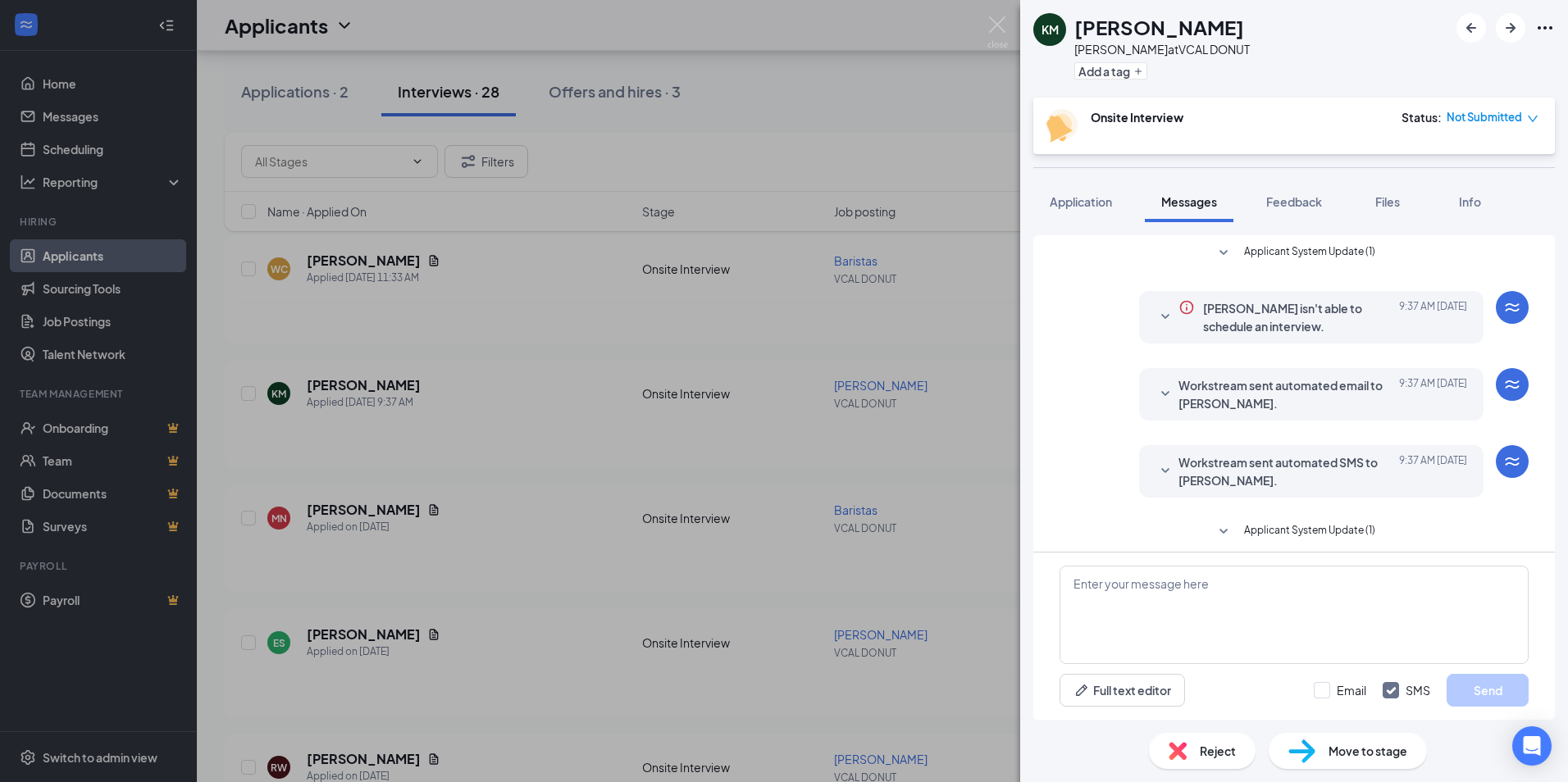
scroll to position [99, 0]
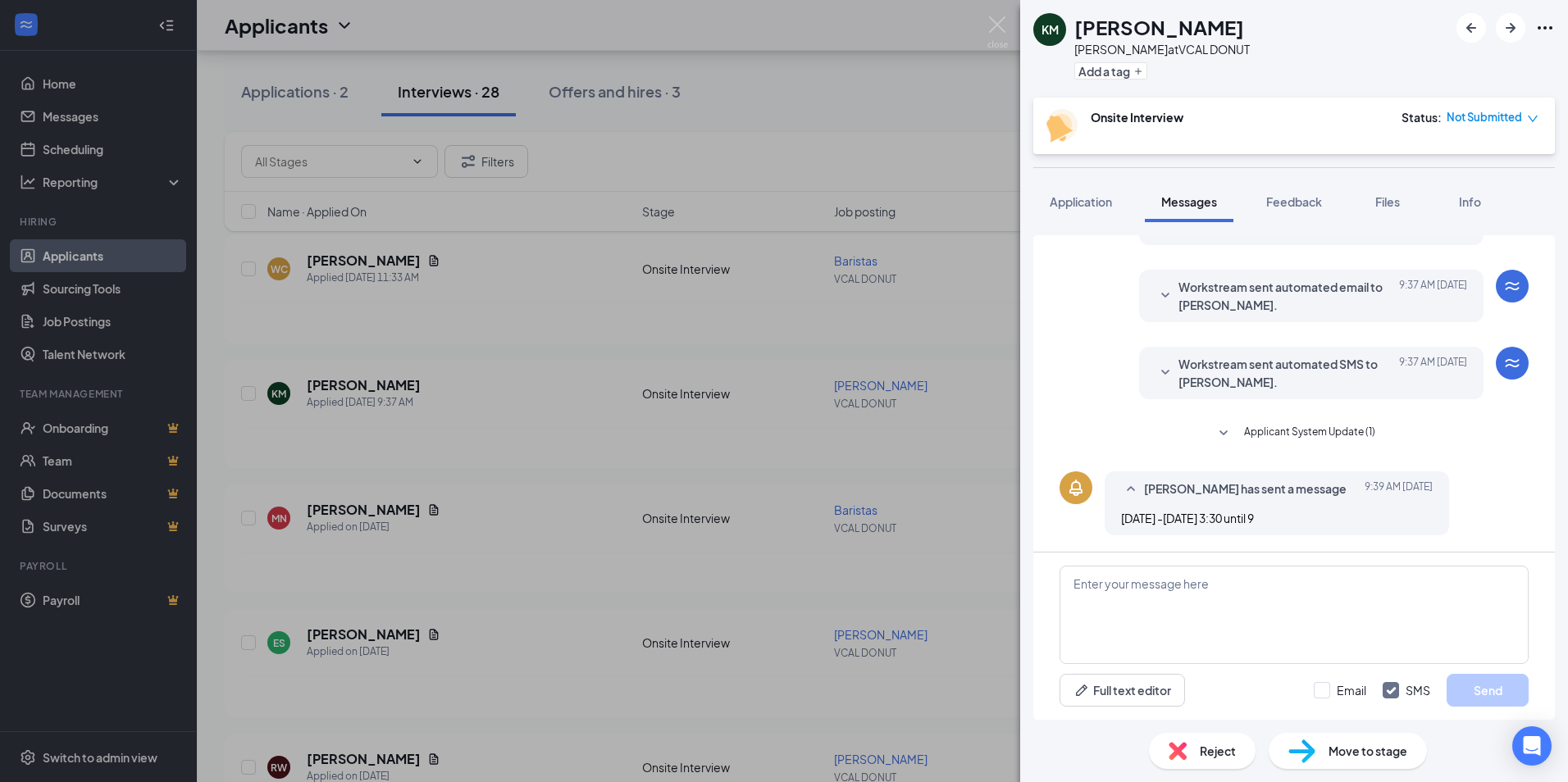
click at [1194, 741] on div "Reject" at bounding box center [1203, 751] width 107 height 36
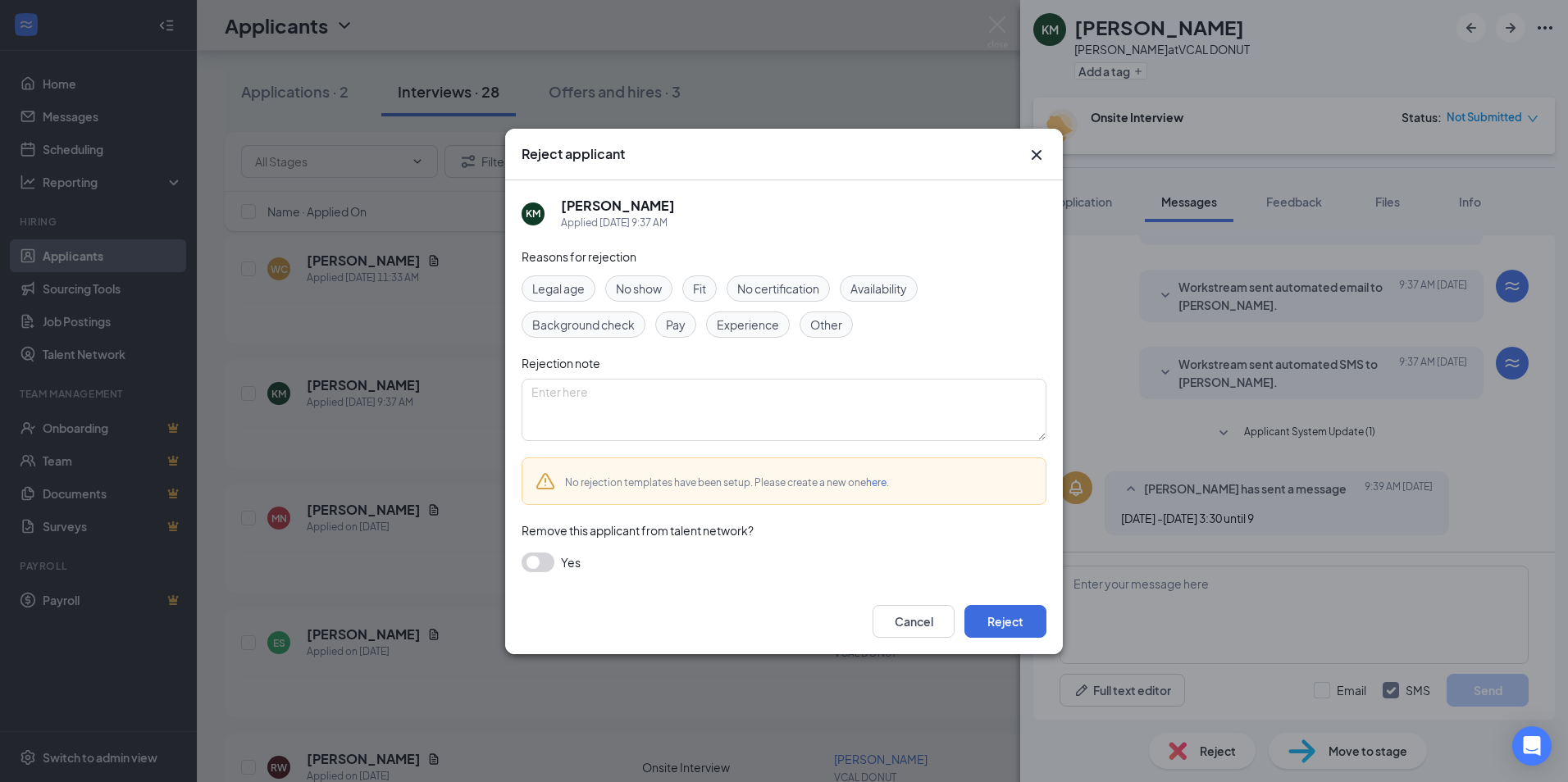
click at [889, 292] on span "Availability" at bounding box center [879, 288] width 56 height 18
click at [990, 619] on button "Reject" at bounding box center [1005, 621] width 82 height 33
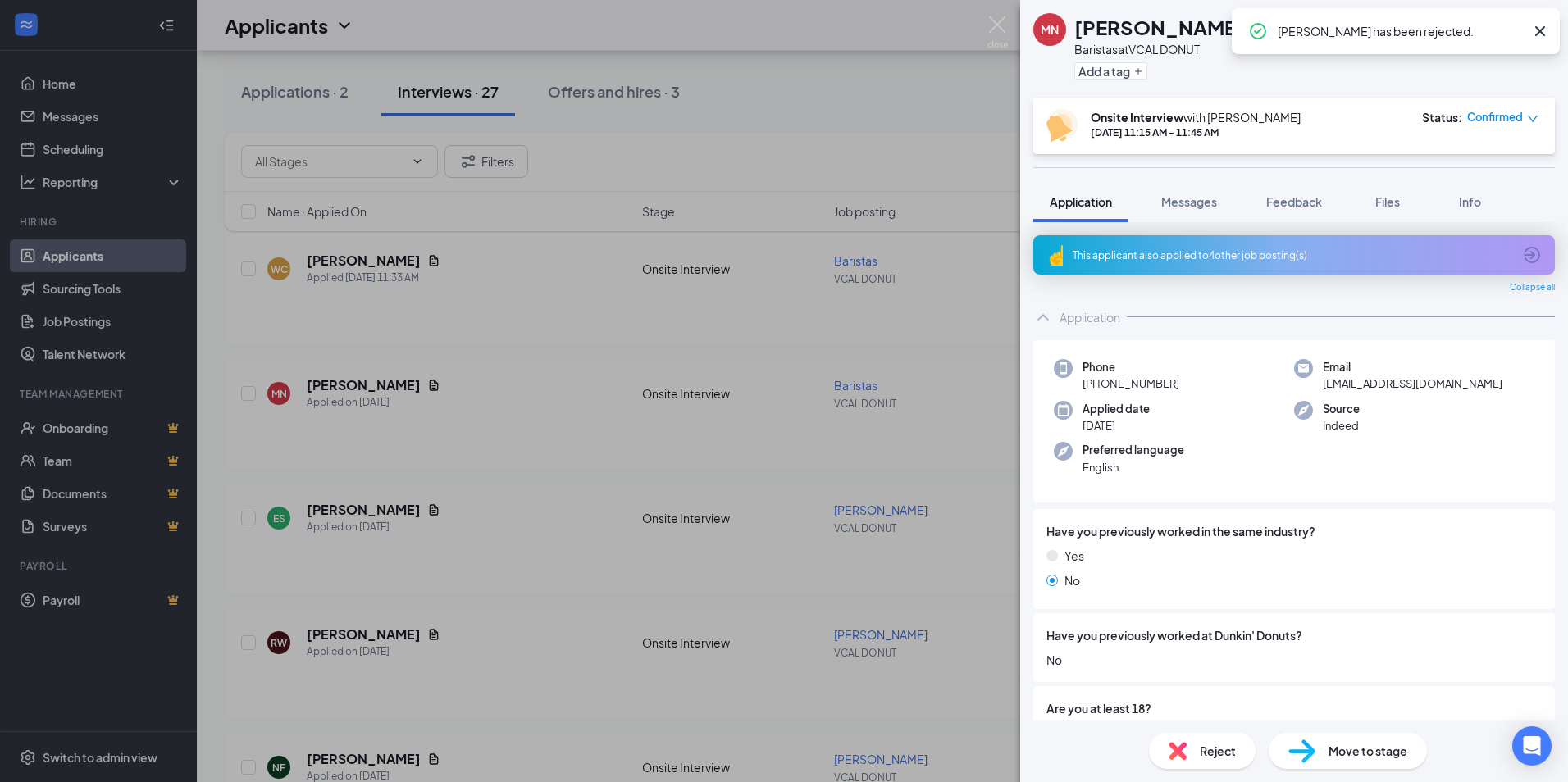
click at [559, 440] on div "MN [PERSON_NAME] at VCAL DONUT Add a tag Onsite Interview with [PERSON_NAME] [D…" at bounding box center [784, 391] width 1568 height 782
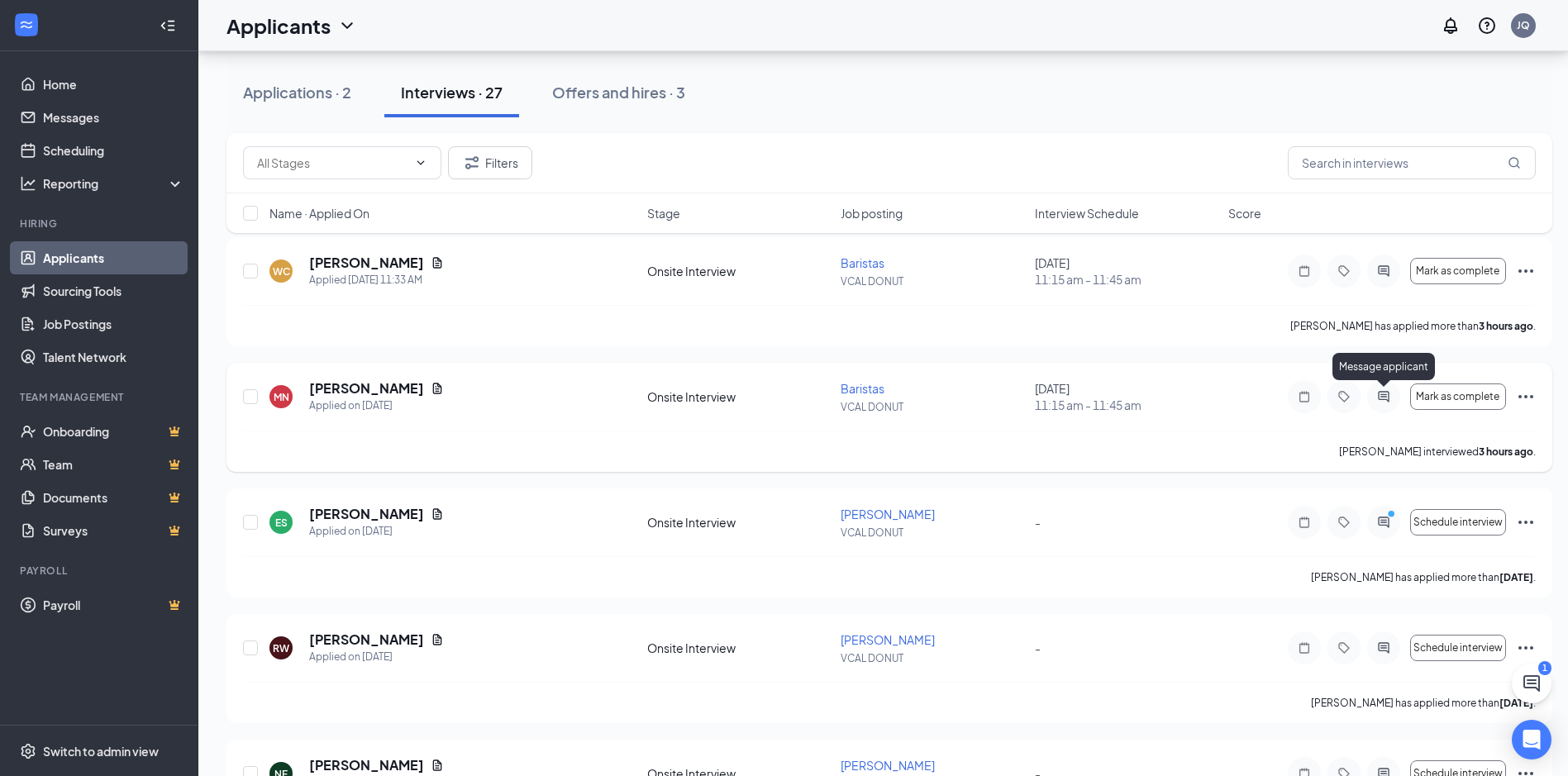
click at [1378, 391] on icon "ActiveChat" at bounding box center [1383, 397] width 20 height 13
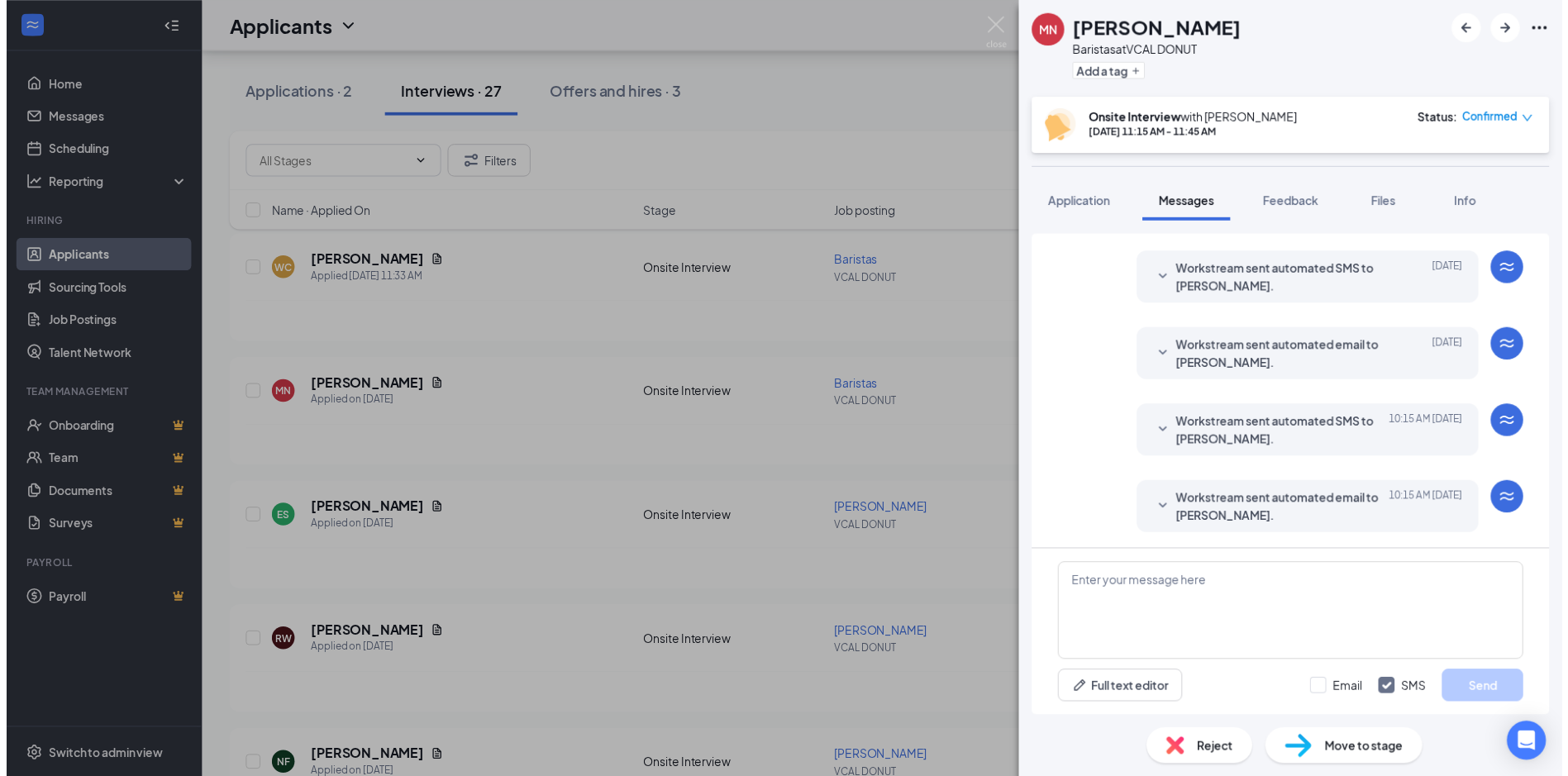
scroll to position [451, 0]
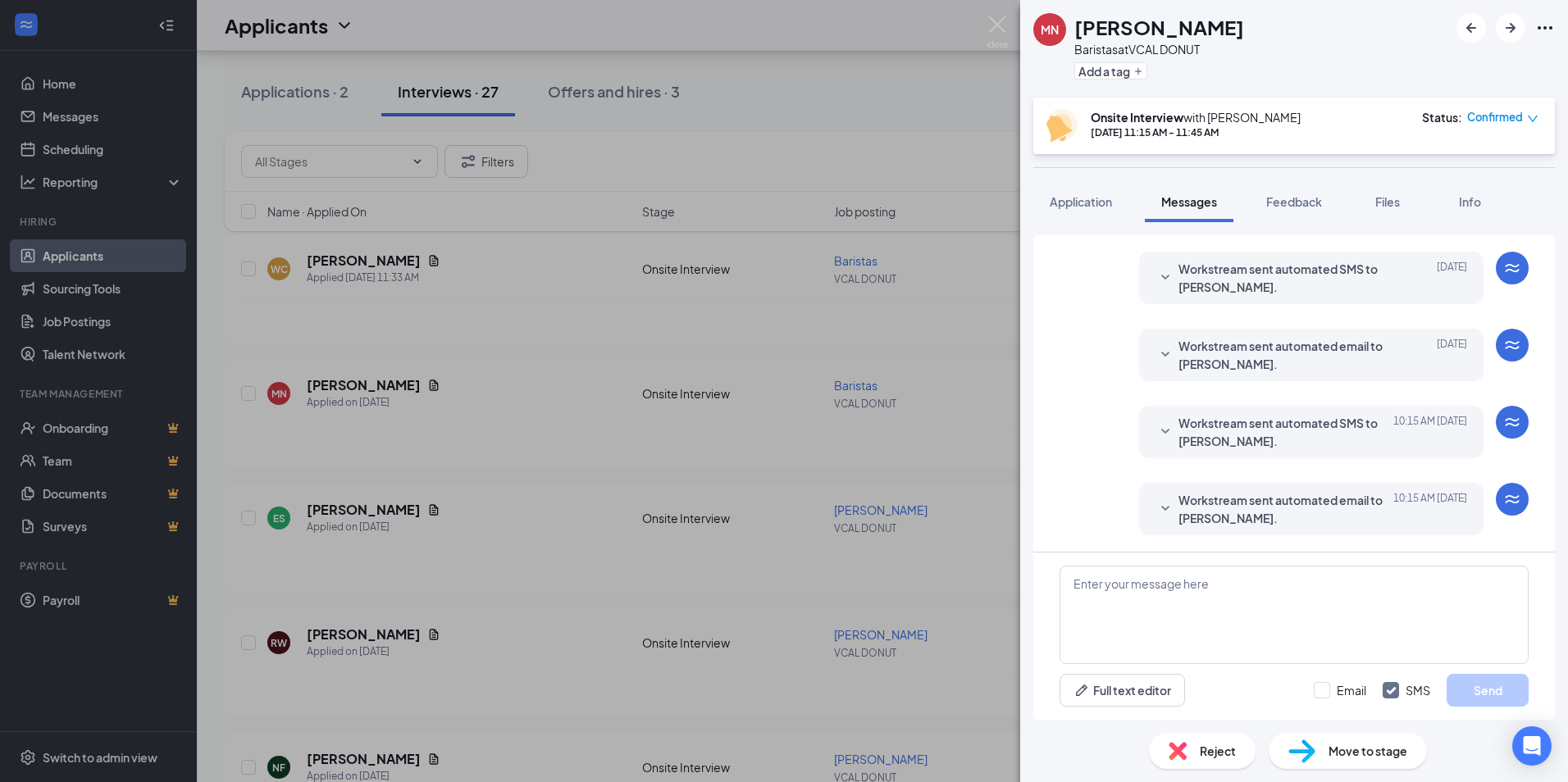
click at [986, 131] on div "MN [PERSON_NAME] at VCAL DONUT Add a tag Onsite Interview with [PERSON_NAME] [D…" at bounding box center [784, 391] width 1568 height 782
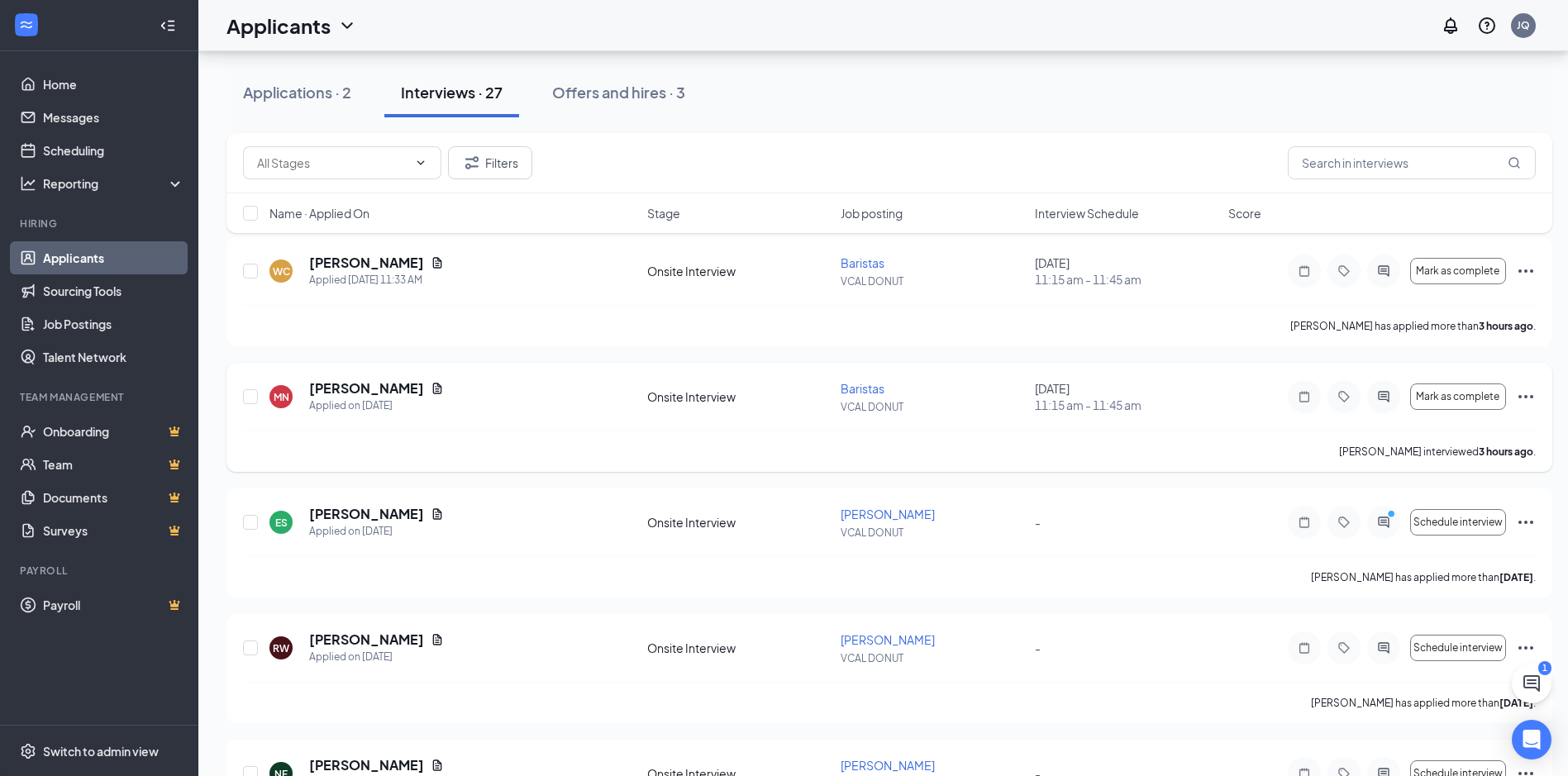
drag, startPoint x: 1532, startPoint y: 399, endPoint x: 1525, endPoint y: 394, distance: 8.6
click at [1528, 394] on icon "Ellipses" at bounding box center [1525, 397] width 20 height 20
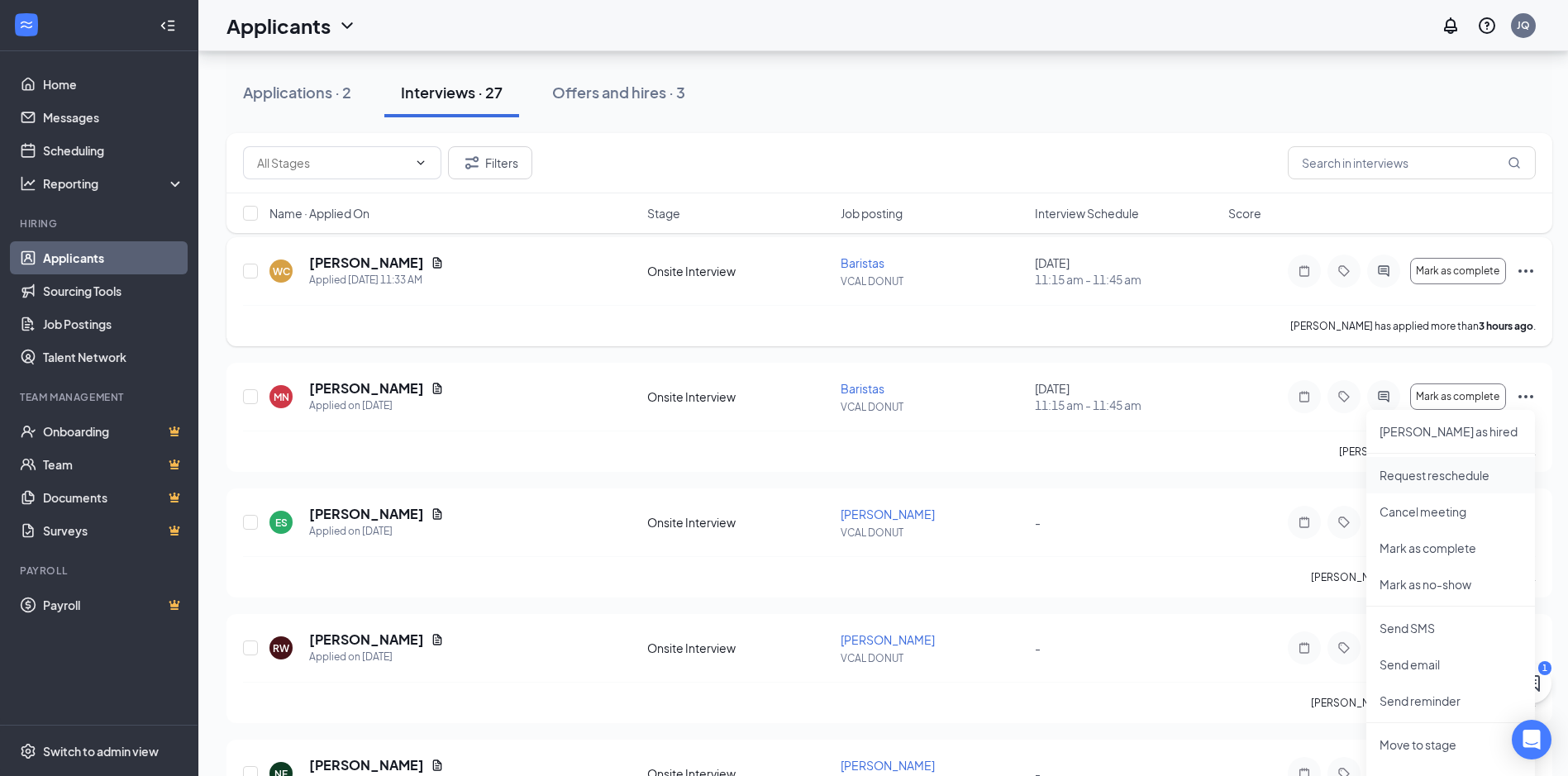
click at [1496, 474] on p "Request reschedule" at bounding box center [1451, 475] width 142 height 16
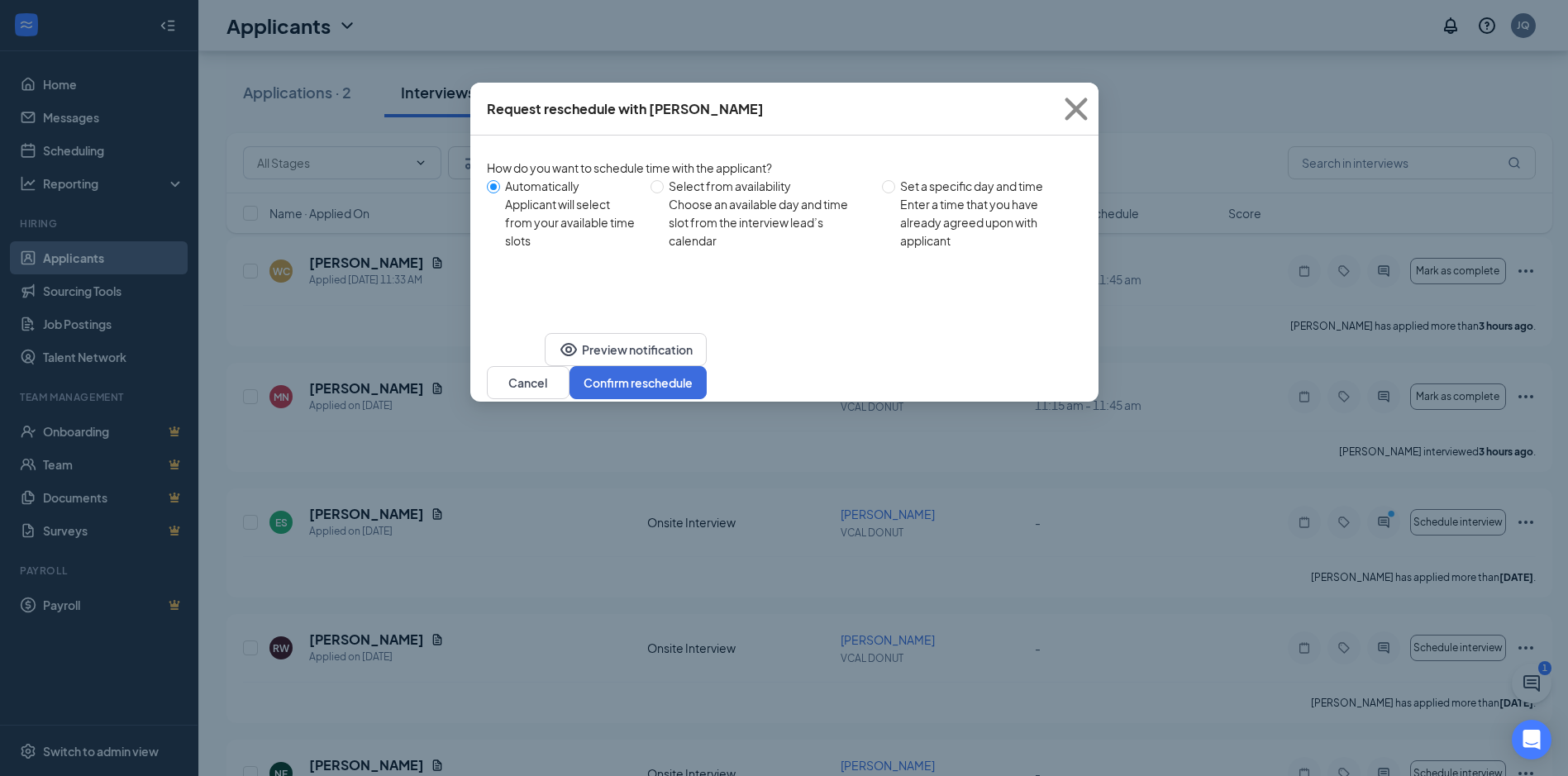
click at [661, 176] on div "How do you want to schedule time with the applicant? Automatically Applicant wi…" at bounding box center [784, 208] width 595 height 99
click at [660, 181] on input "Select from availability Choose an available day and time slot from the intervi…" at bounding box center [657, 186] width 13 height 13
radio input "true"
radio input "false"
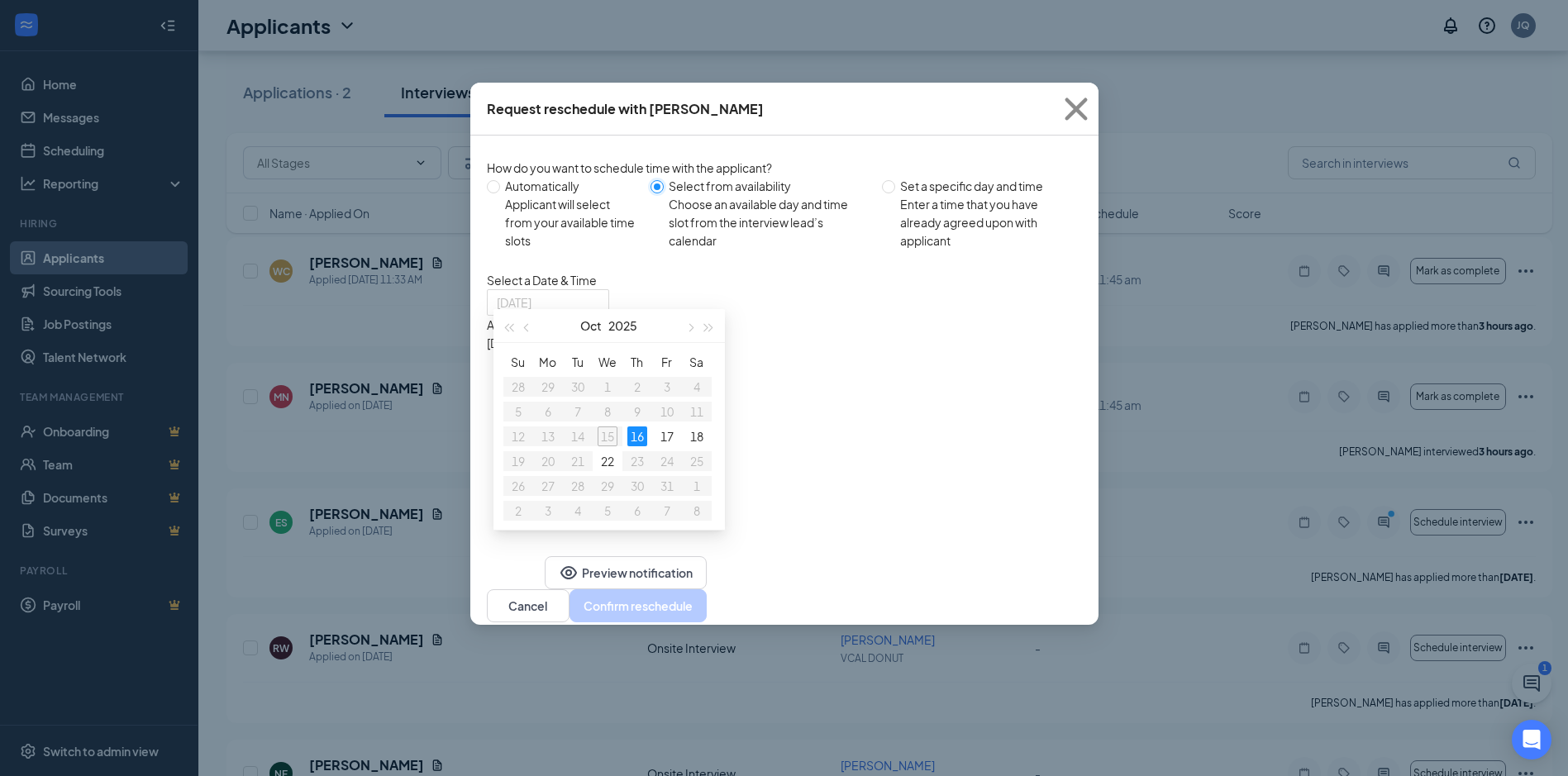
click at [642, 442] on div "16" at bounding box center [637, 436] width 20 height 20
type input "[DATE]"
click at [803, 480] on div "11:15AM - 11:45AM" at bounding box center [644, 488] width 317 height 18
click at [707, 613] on button "Confirm reschedule" at bounding box center [638, 606] width 137 height 33
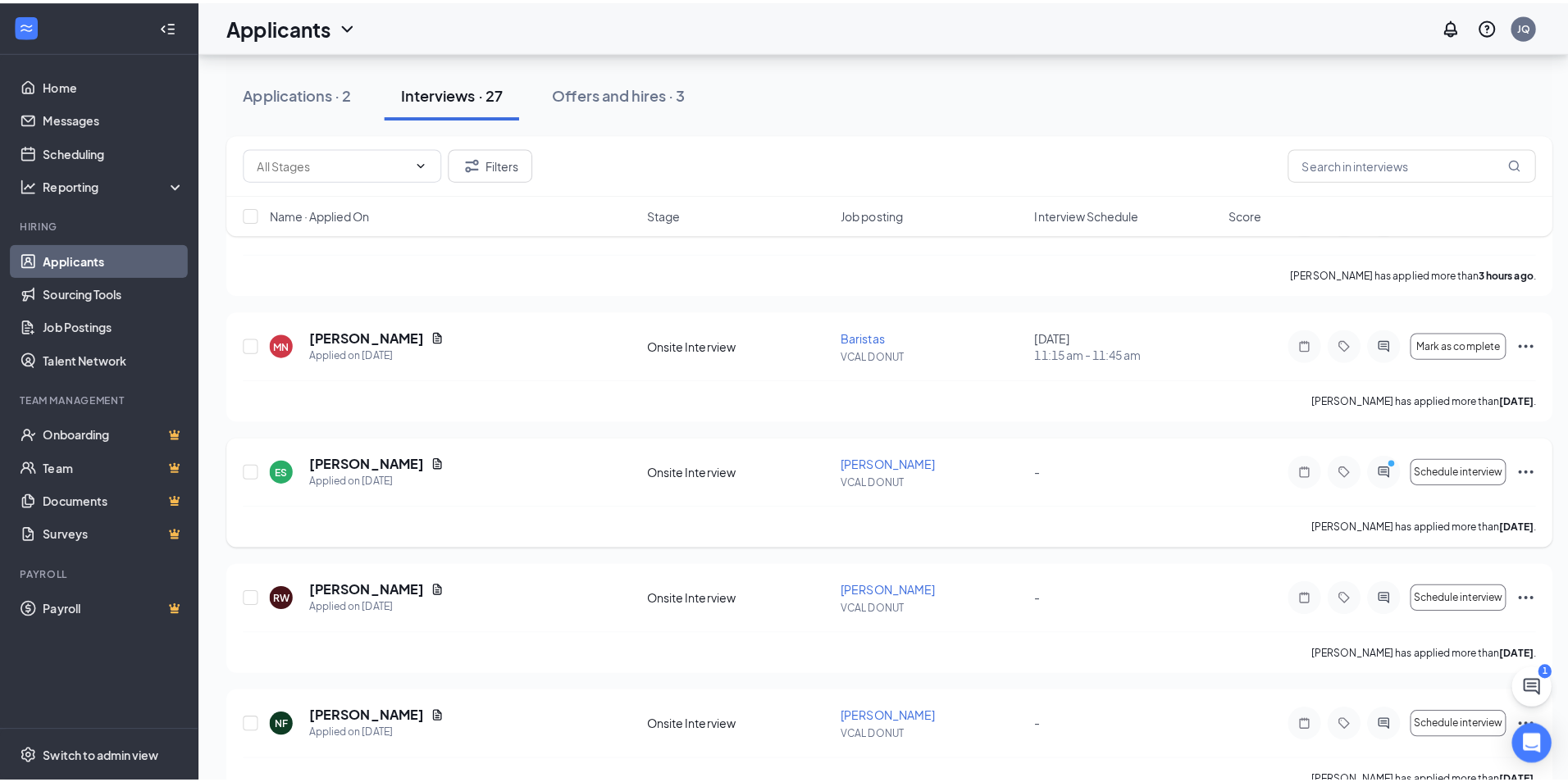
scroll to position [164, 0]
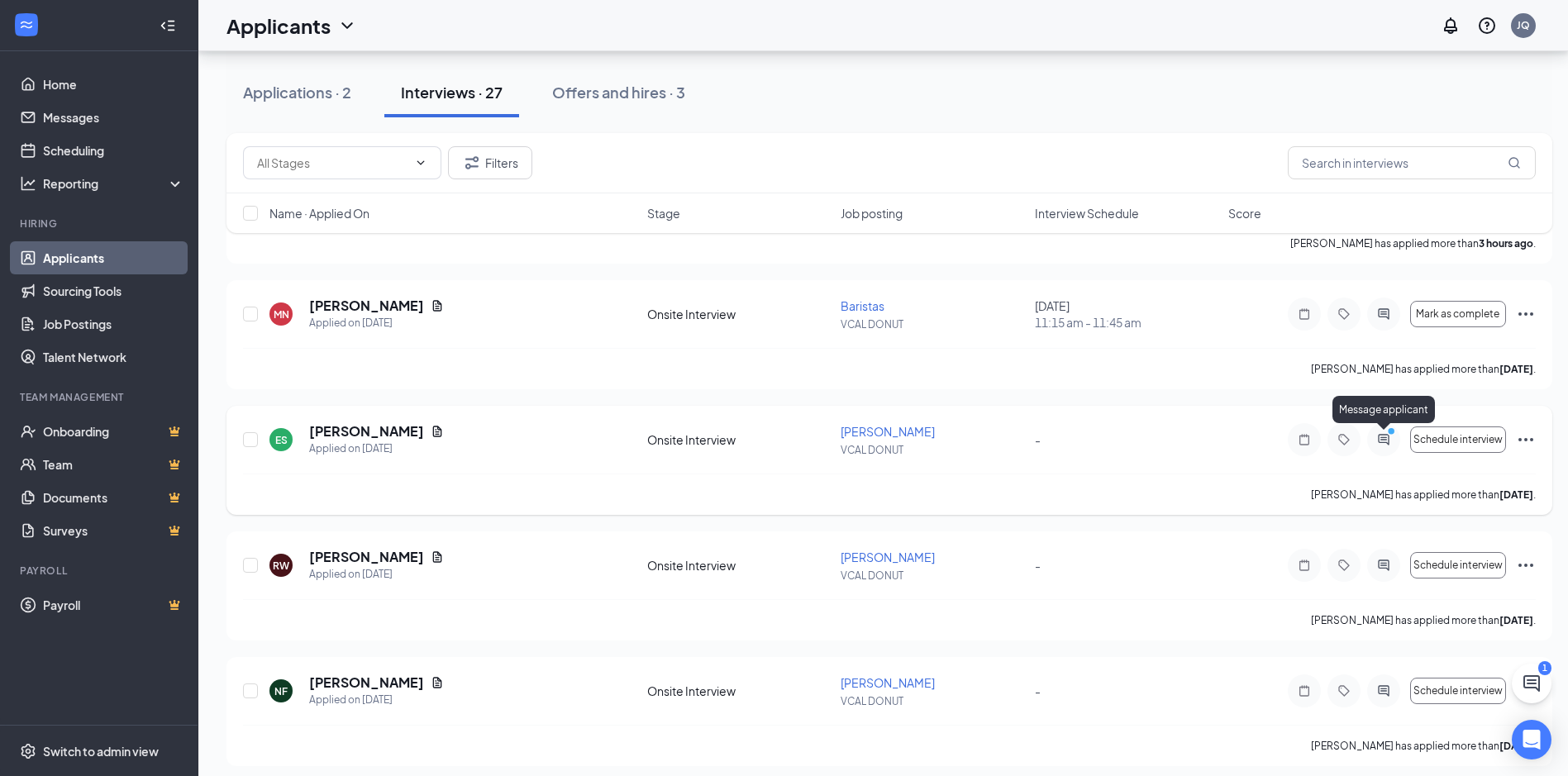
click at [1392, 434] on circle "PrimaryDot" at bounding box center [1391, 432] width 8 height 8
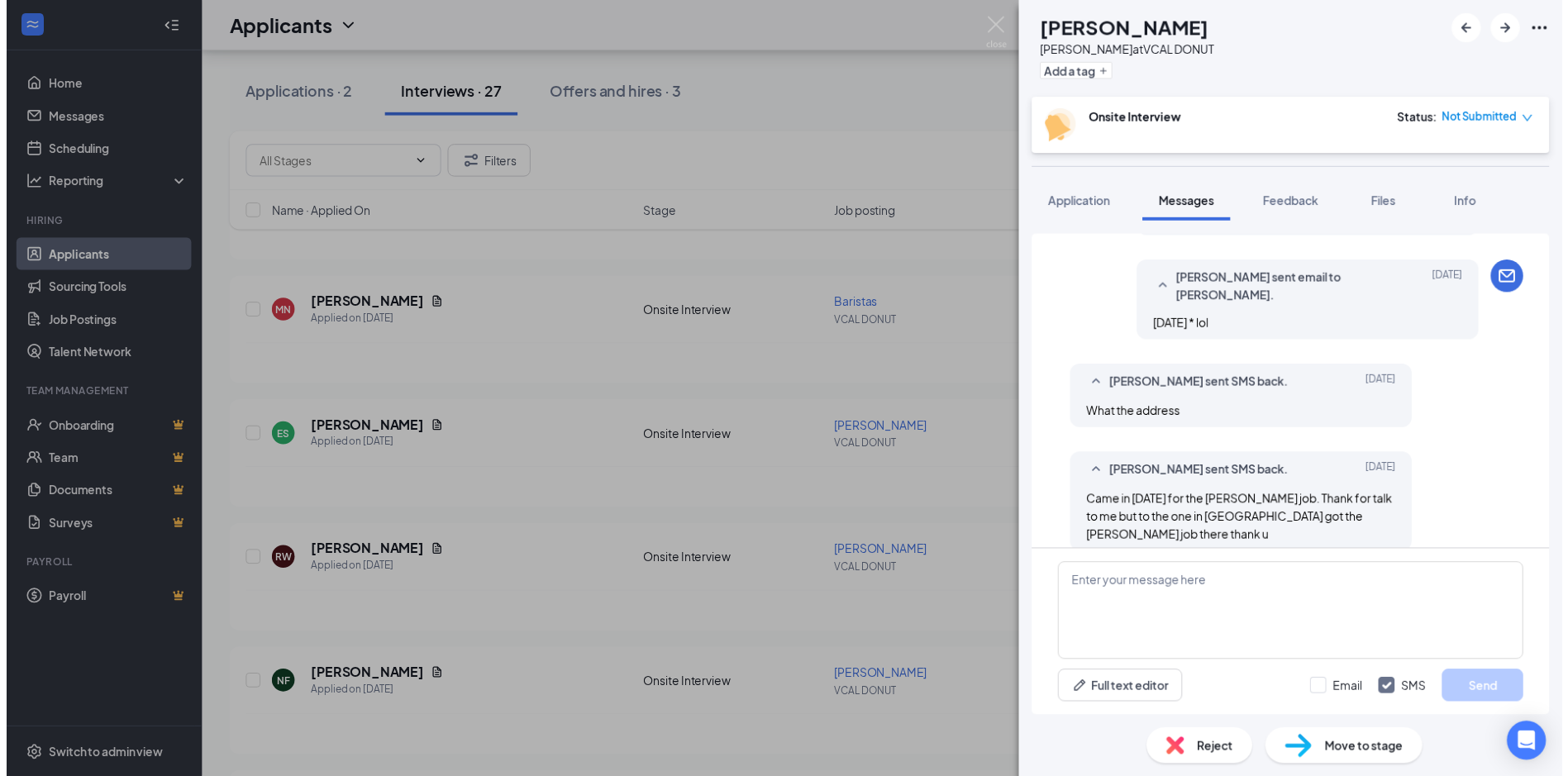
scroll to position [728, 0]
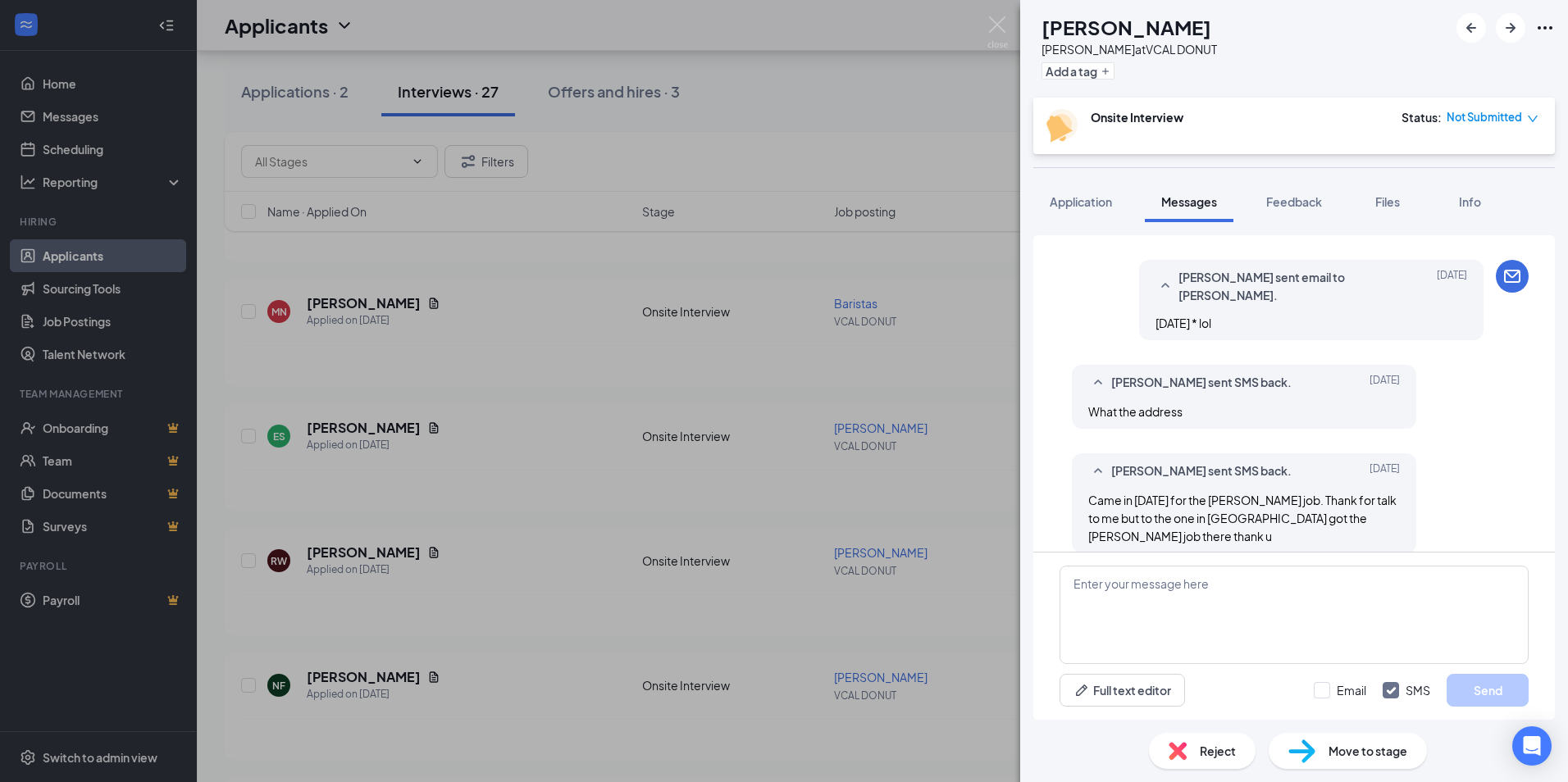
click at [1187, 761] on div "Reject" at bounding box center [1203, 751] width 107 height 36
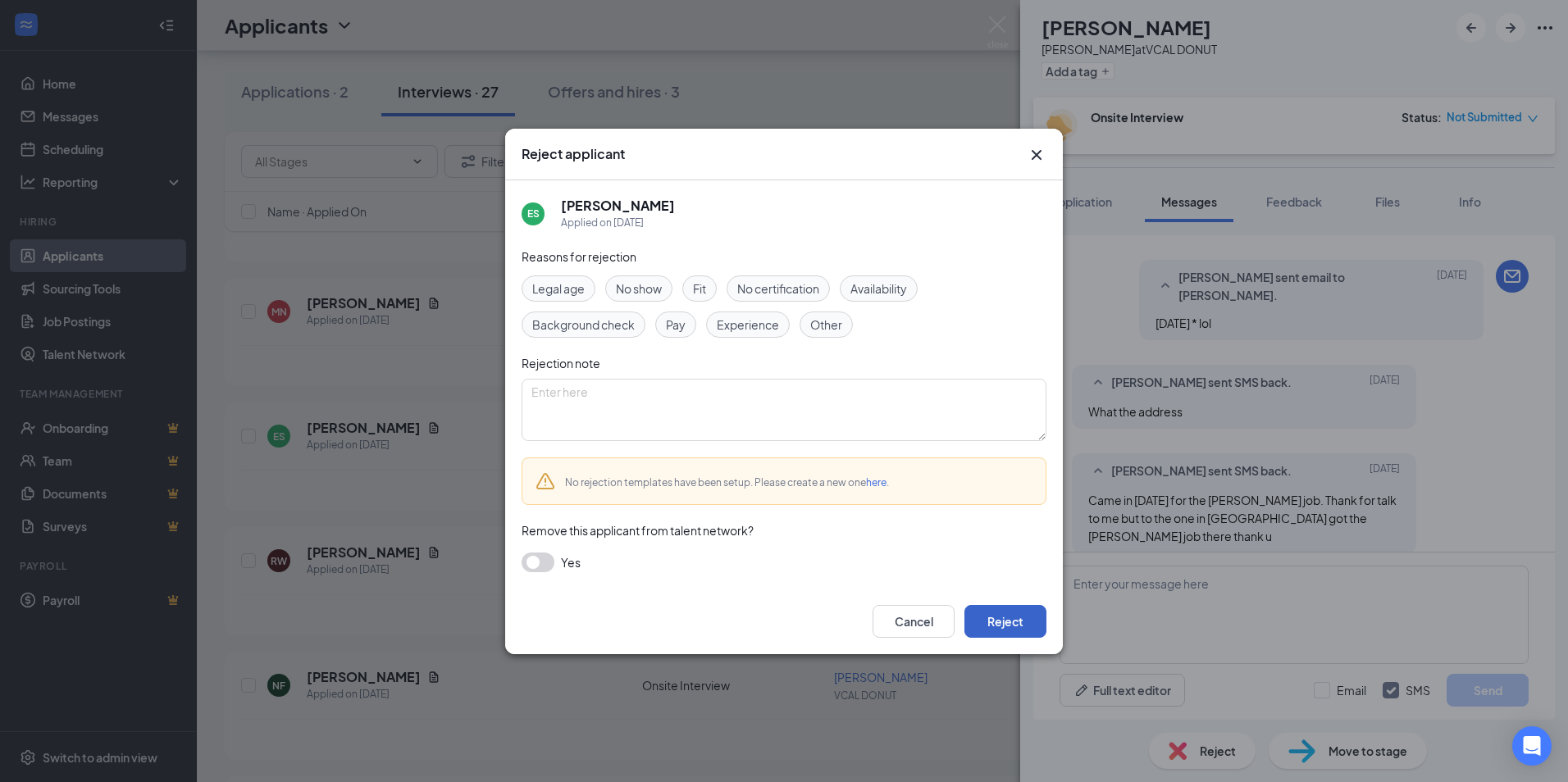
click at [981, 618] on button "Reject" at bounding box center [1005, 621] width 82 height 33
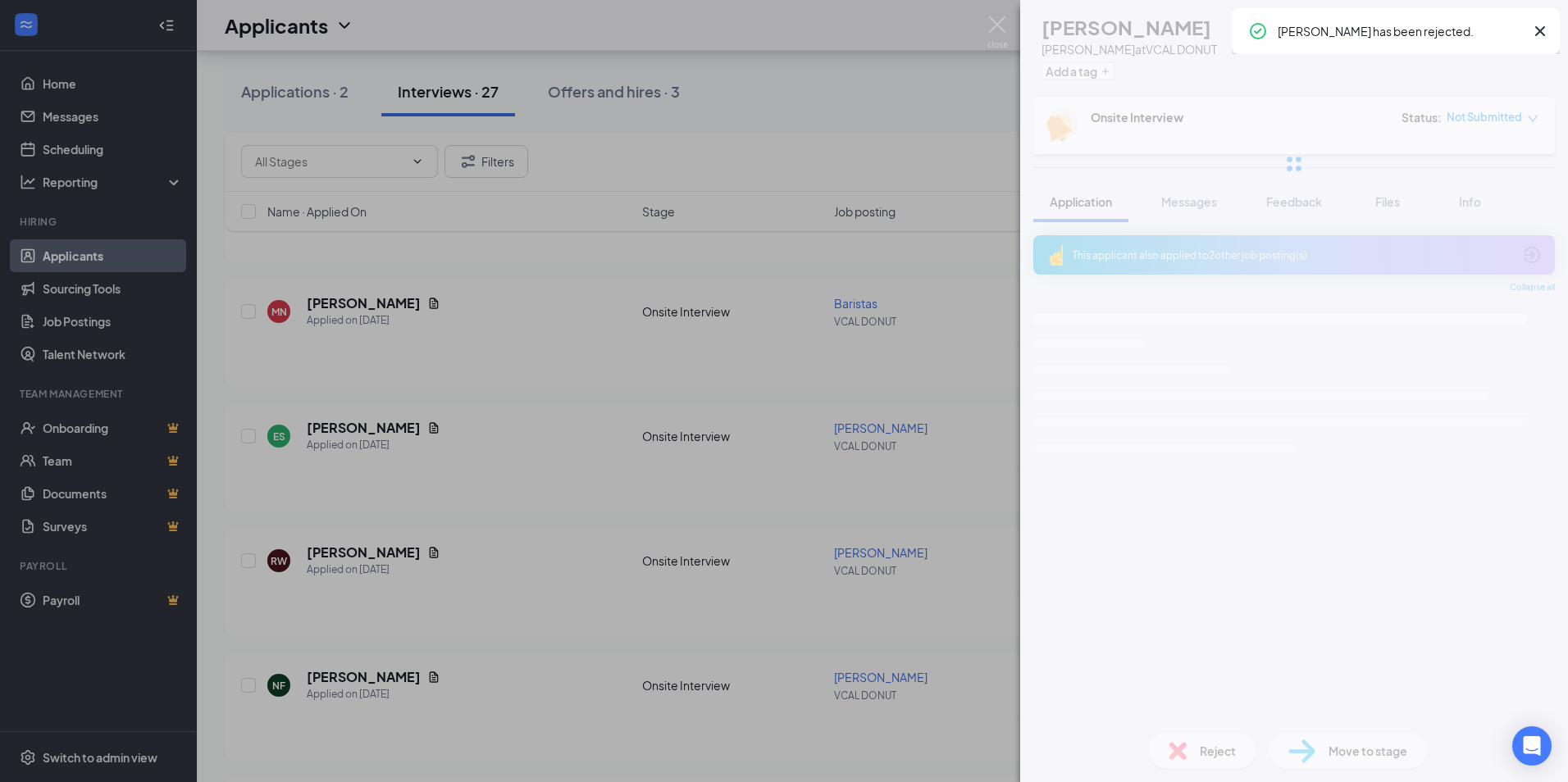
click at [531, 554] on div "ES [PERSON_NAME] at VCAL DONUT Add a tag Onsite Interview Status : Not Submitte…" at bounding box center [784, 391] width 1568 height 782
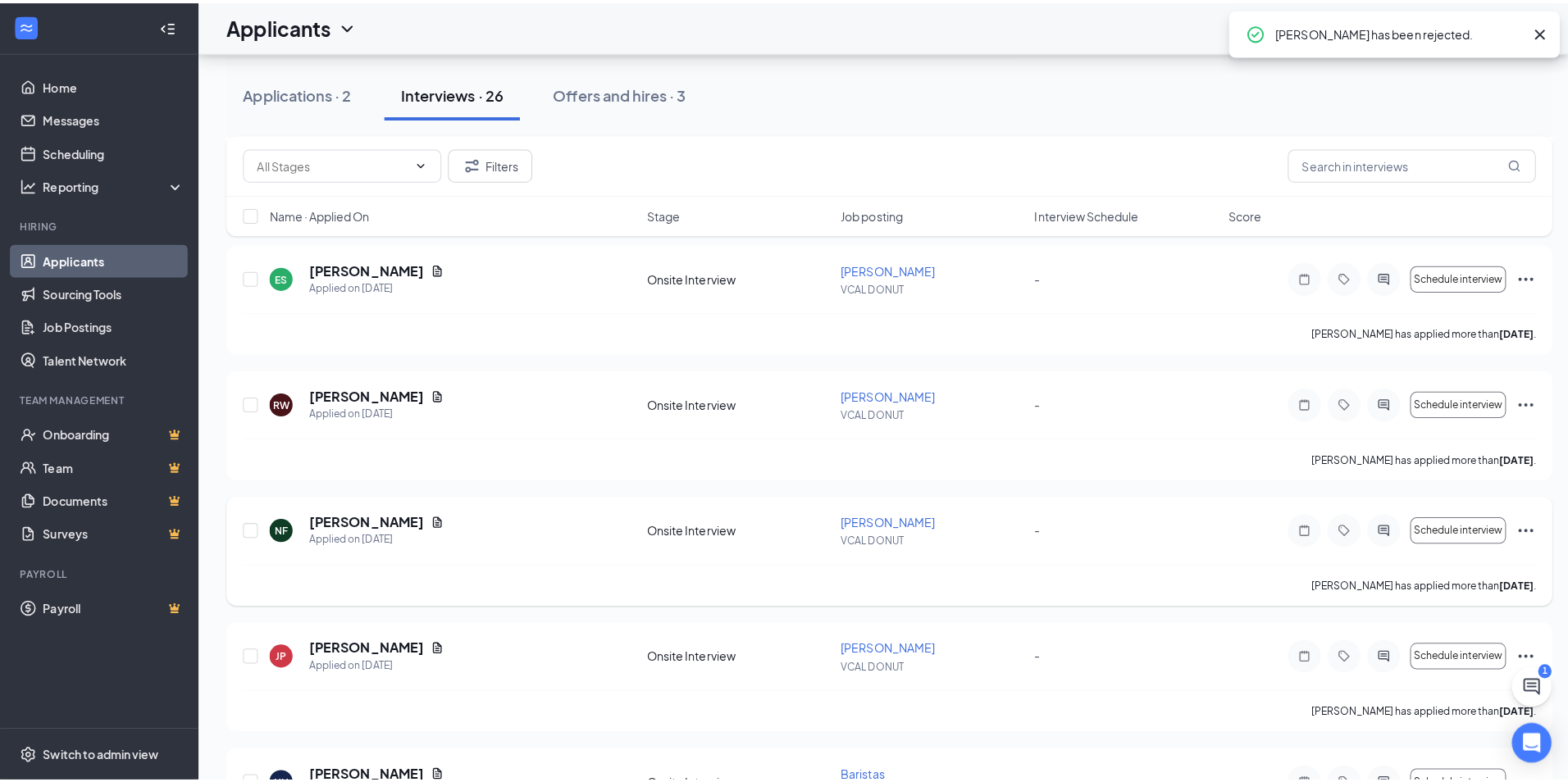
scroll to position [328, 0]
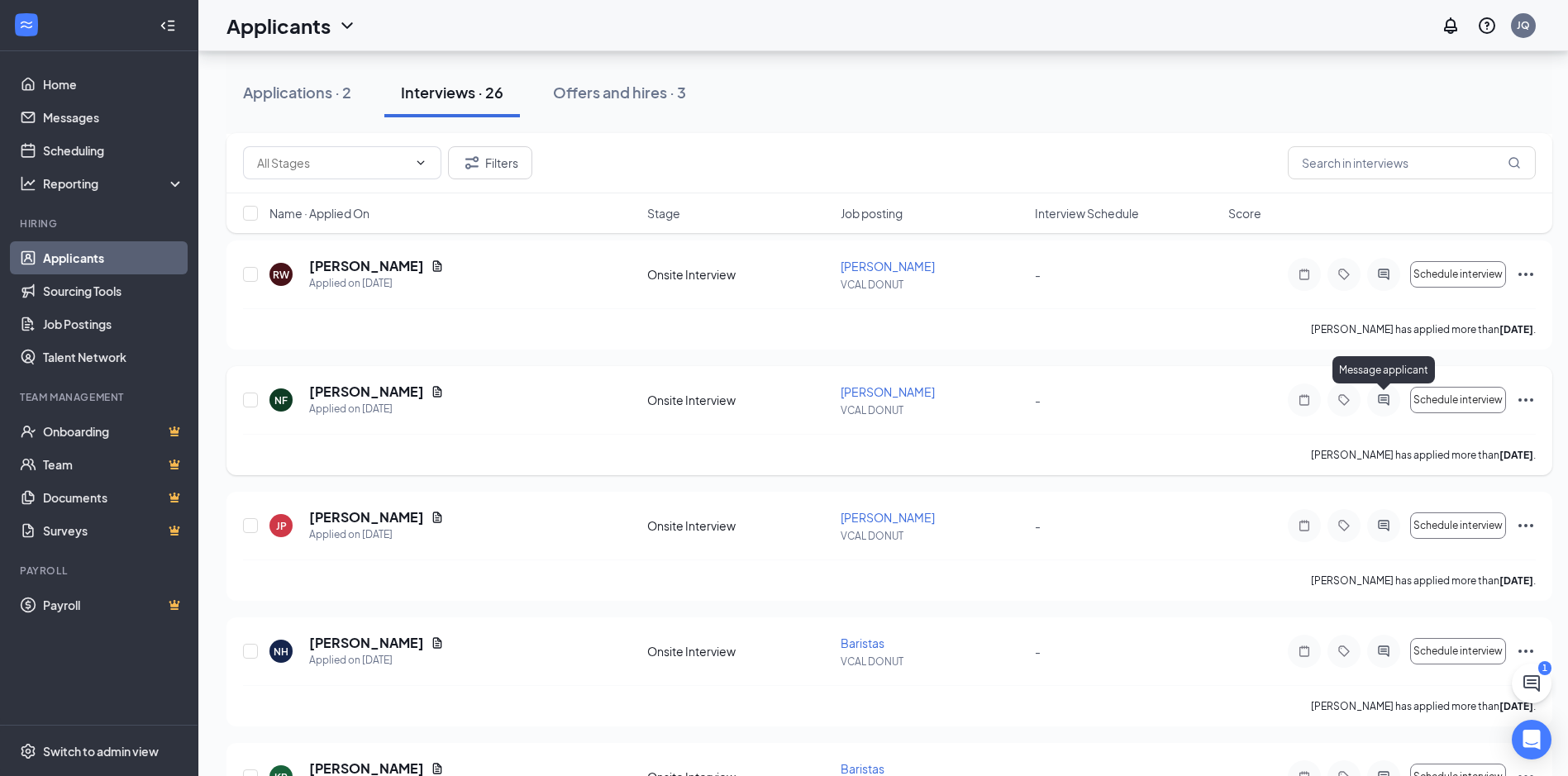
click at [1388, 399] on icon "ActiveChat" at bounding box center [1383, 399] width 10 height 10
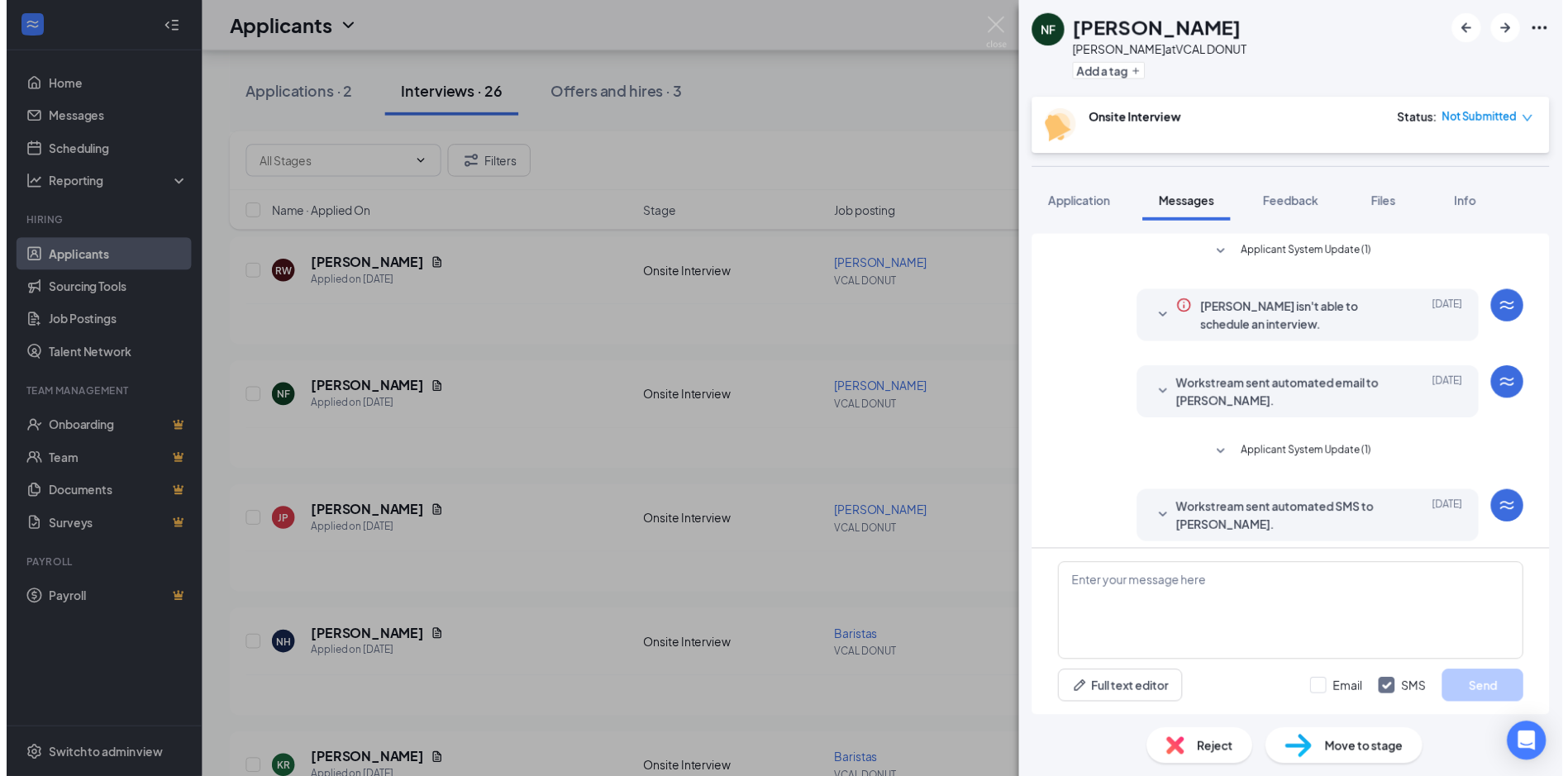
scroll to position [117, 0]
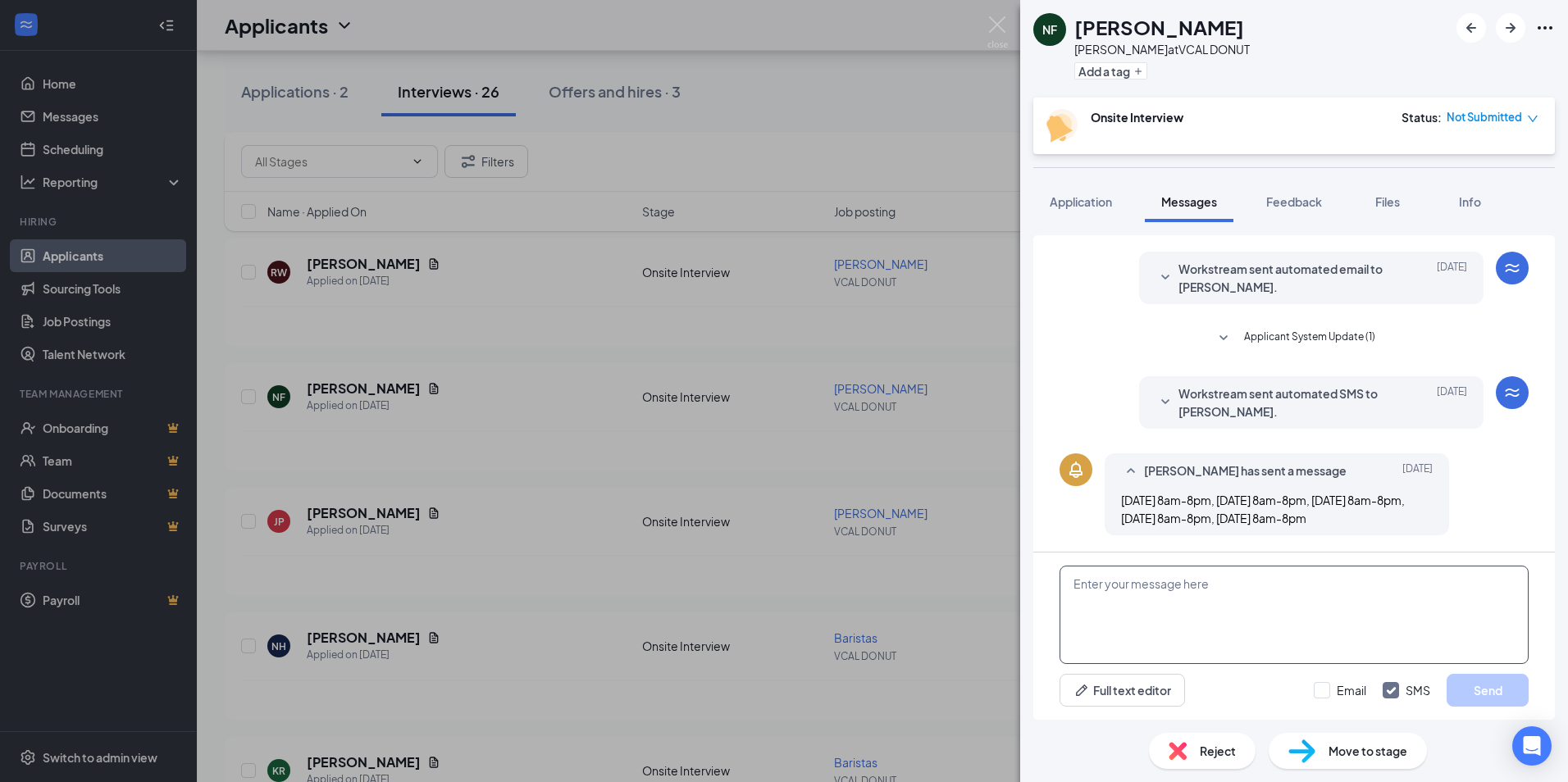
click at [1284, 589] on textarea at bounding box center [1295, 615] width 469 height 99
click at [592, 459] on div "NF [PERSON_NAME] at VCAL DONUT Add a tag Onsite Interview Status : Not Submitte…" at bounding box center [784, 391] width 1568 height 782
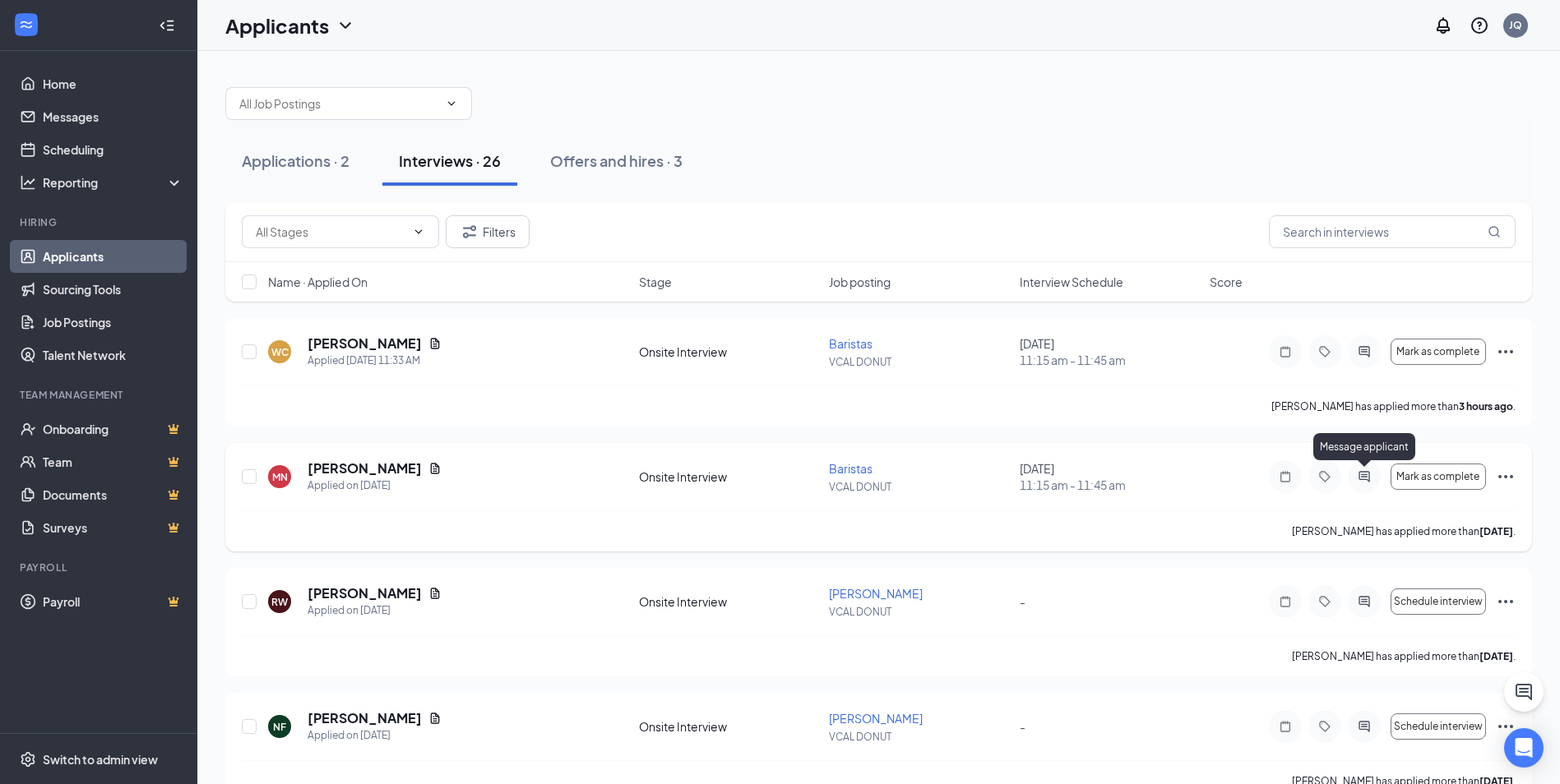
click at [1360, 475] on icon "ActiveChat" at bounding box center [1364, 477] width 20 height 13
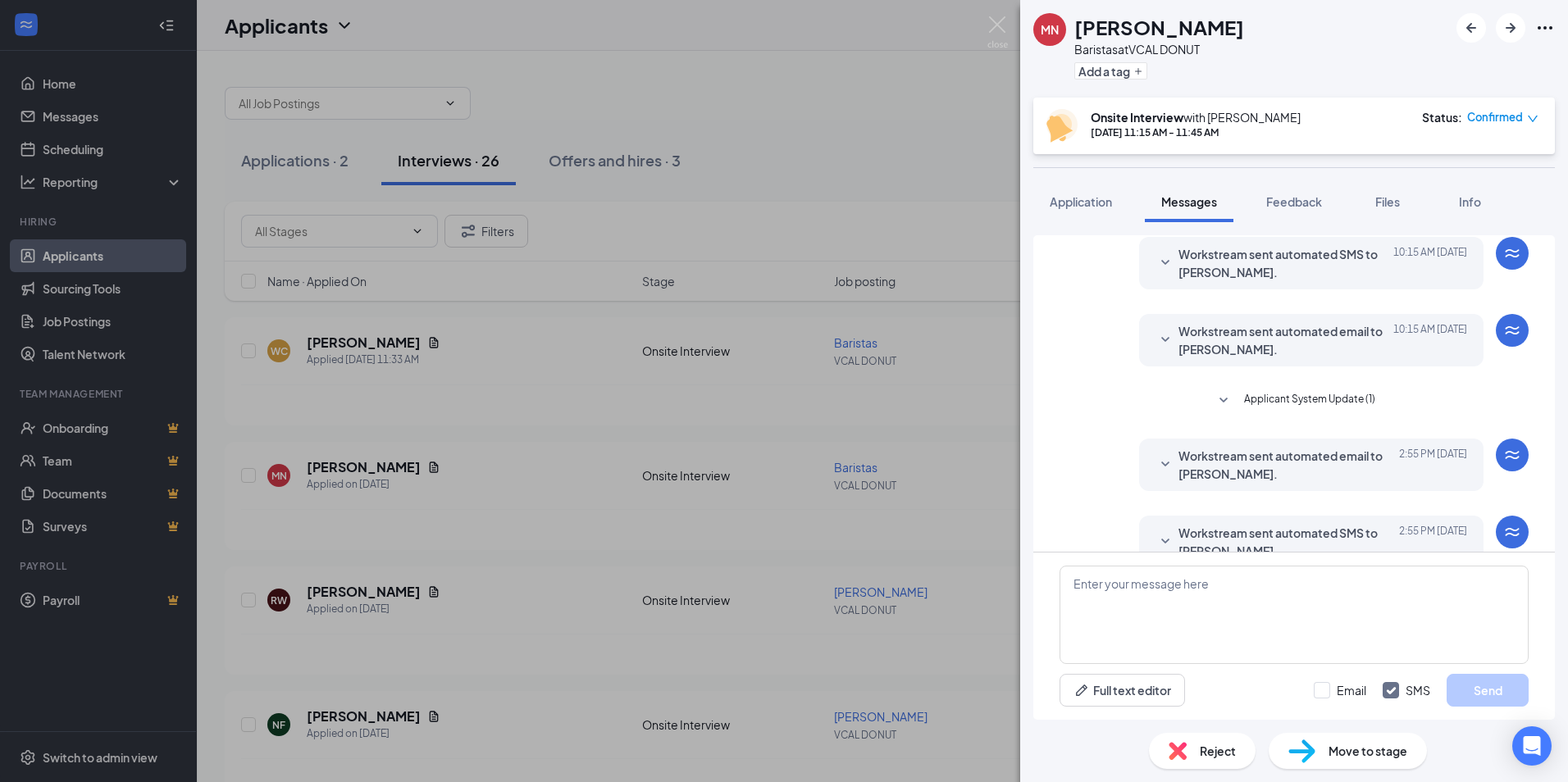
scroll to position [448, 0]
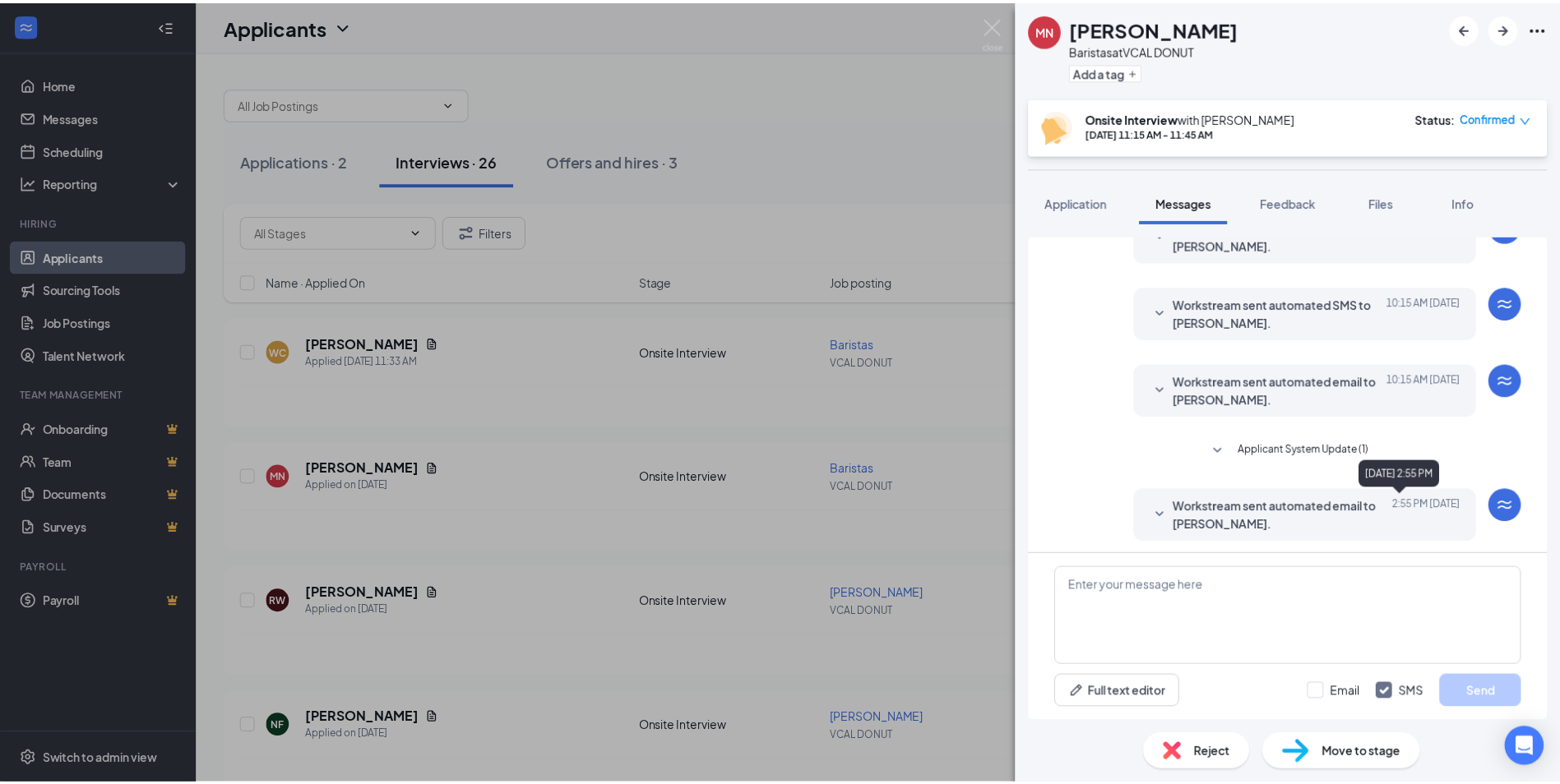
scroll to position [284, 0]
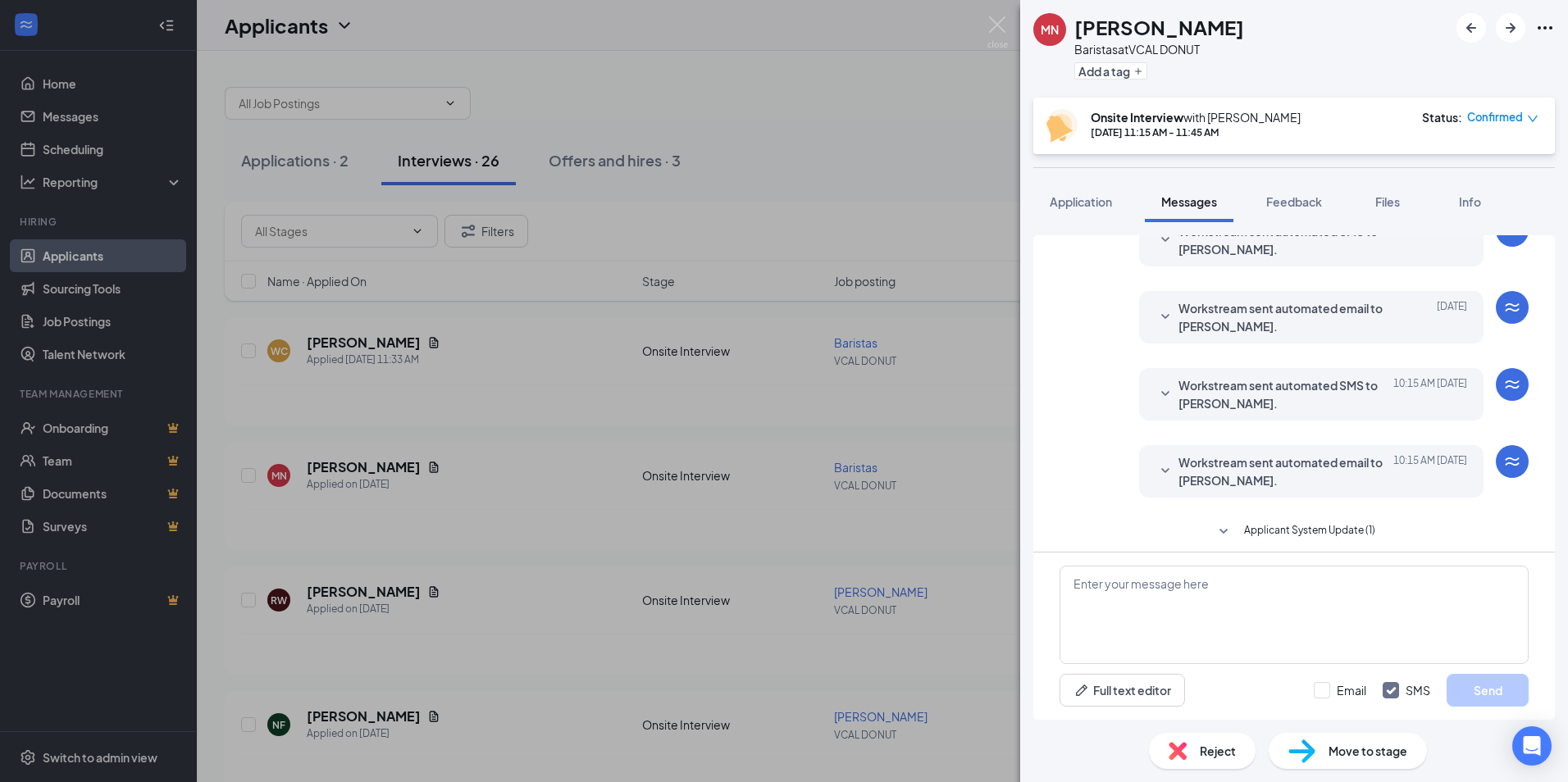
click at [824, 173] on div "MN [PERSON_NAME] at VCAL DONUT Add a tag Onsite Interview with [PERSON_NAME] [D…" at bounding box center [784, 391] width 1568 height 782
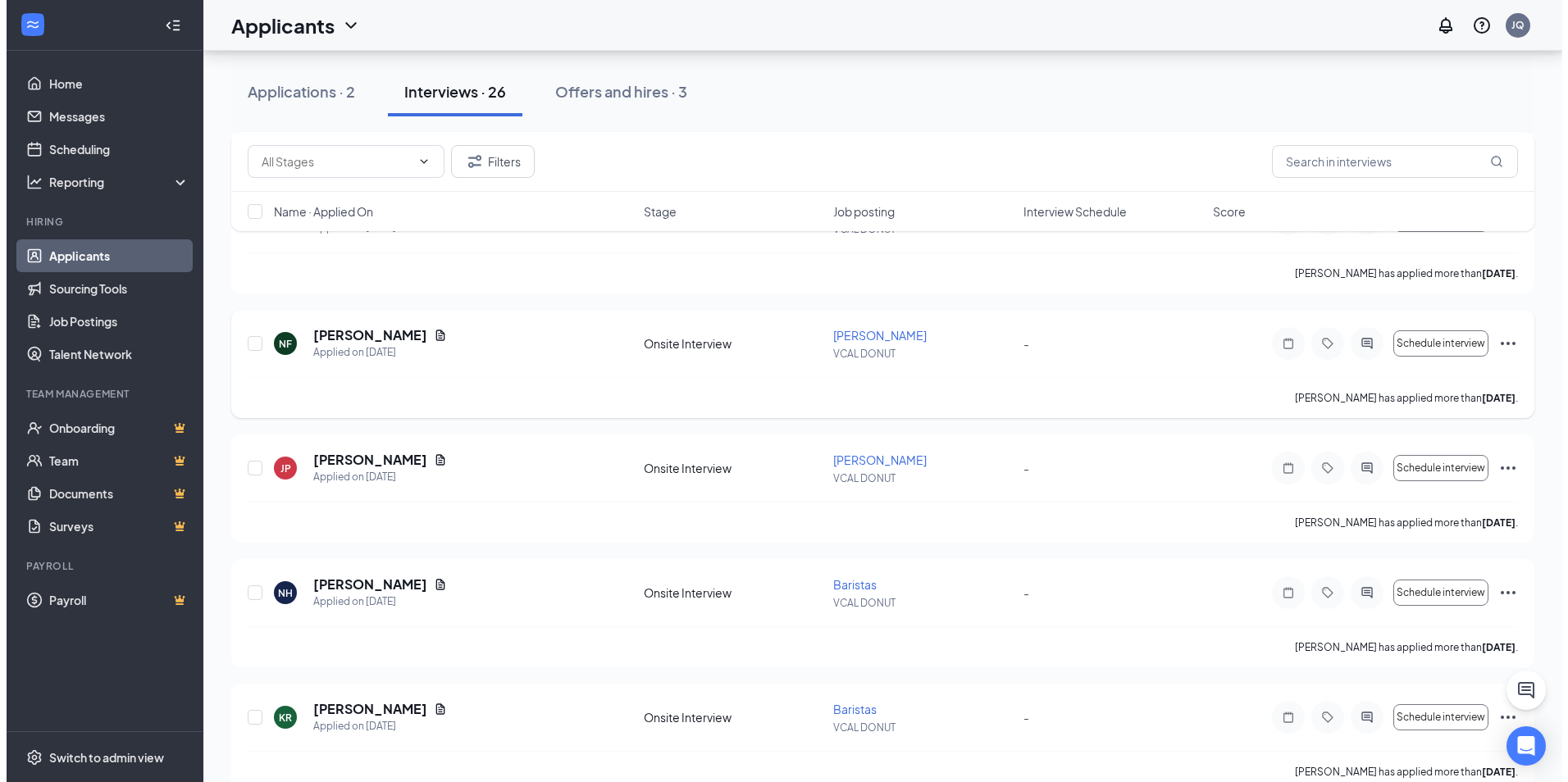
scroll to position [410, 0]
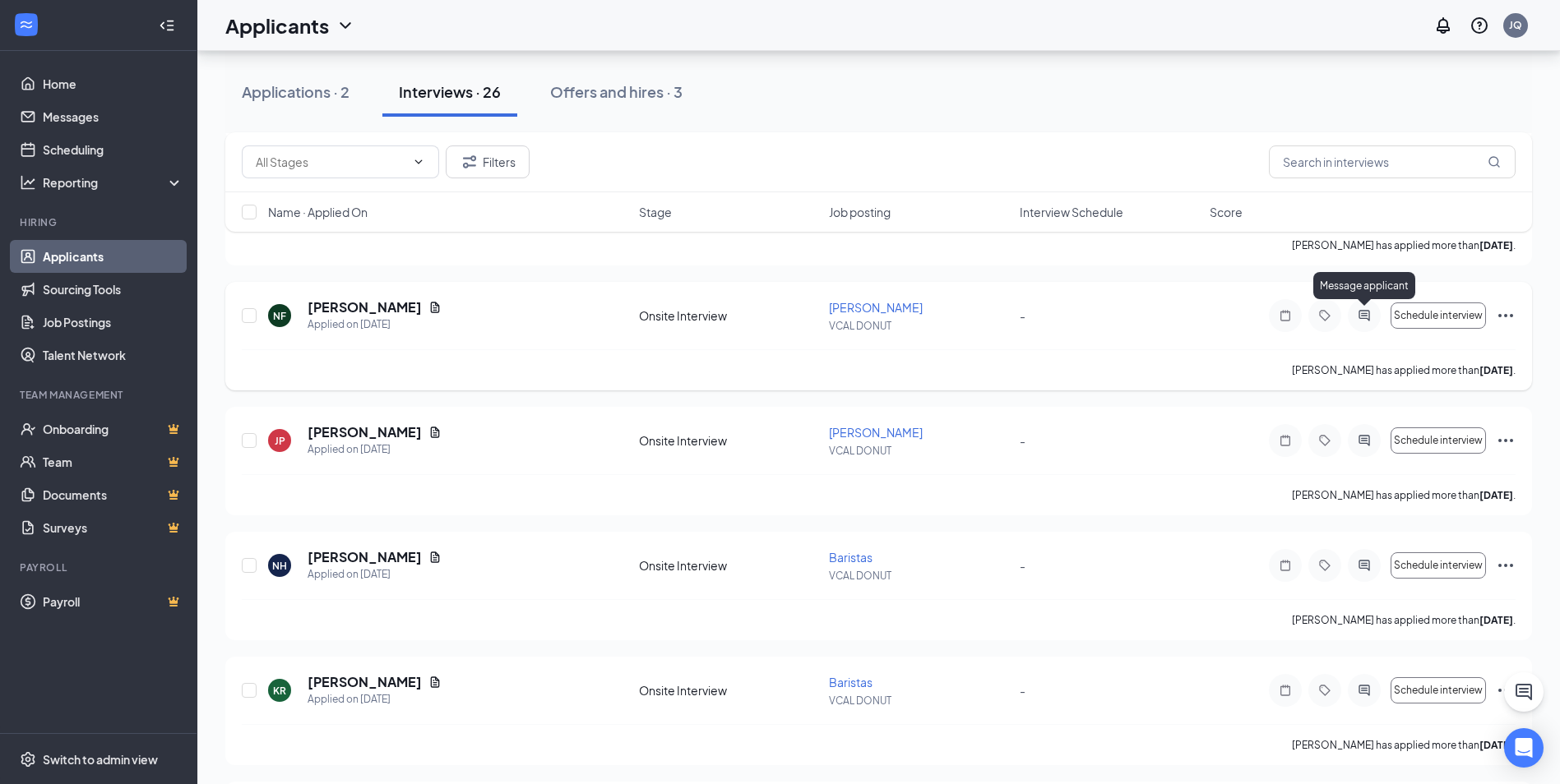
click at [1361, 312] on icon "ActiveChat" at bounding box center [1364, 315] width 20 height 13
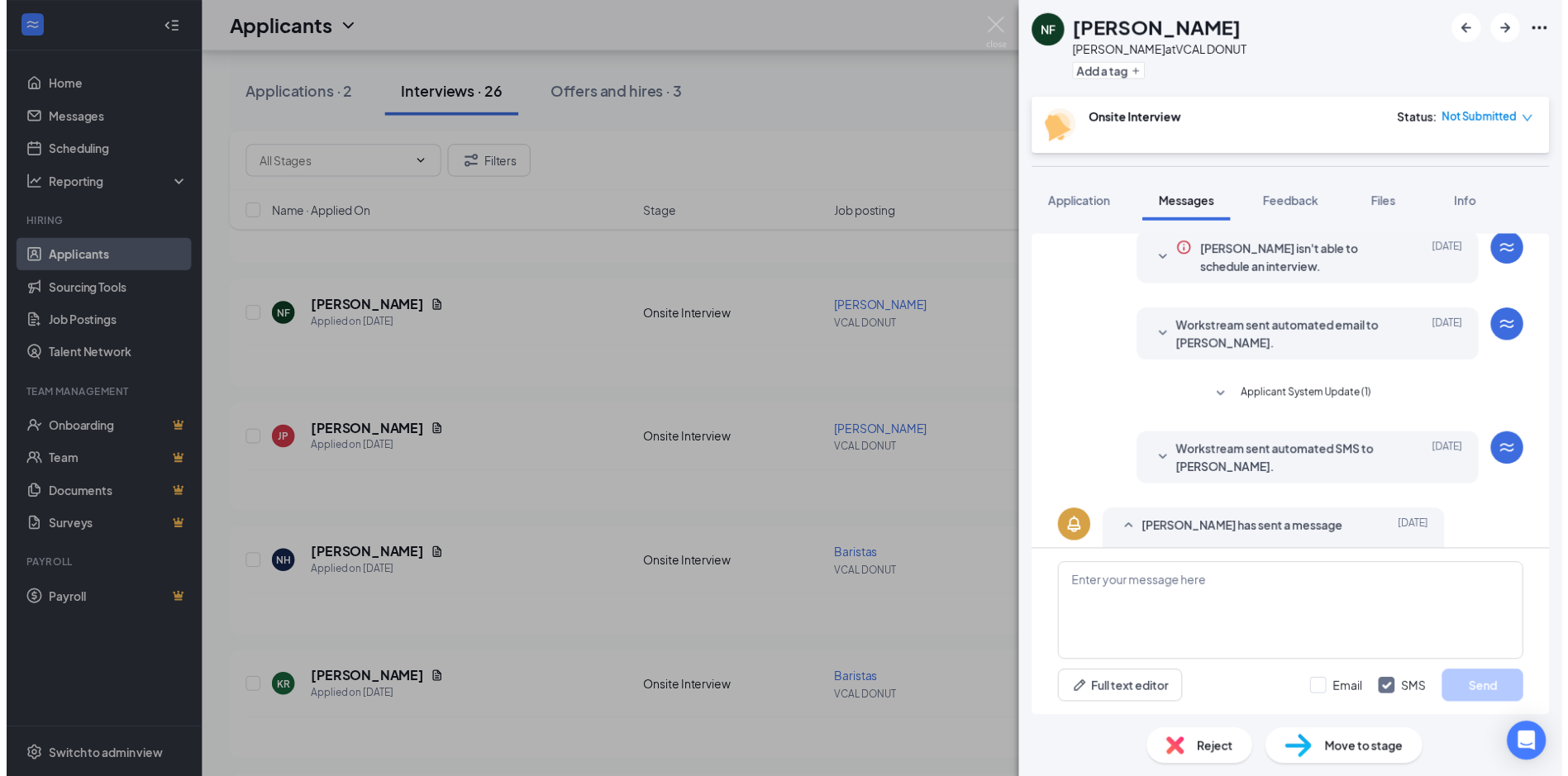
scroll to position [117, 0]
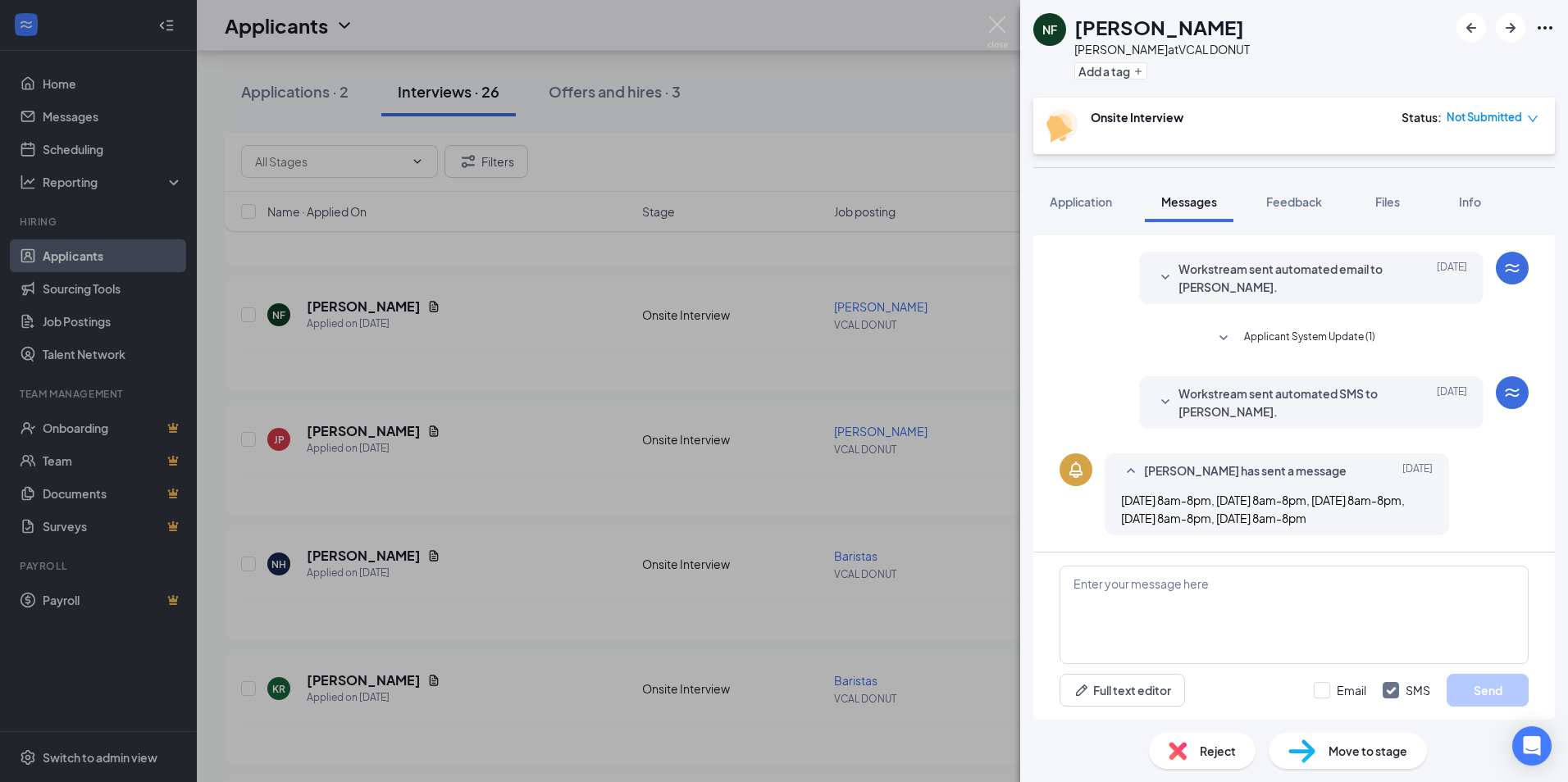
click at [895, 373] on div "NF [PERSON_NAME] at VCAL DONUT Add a tag Onsite Interview Status : Not Submitte…" at bounding box center [784, 391] width 1568 height 782
